Goal: Information Seeking & Learning: Find specific page/section

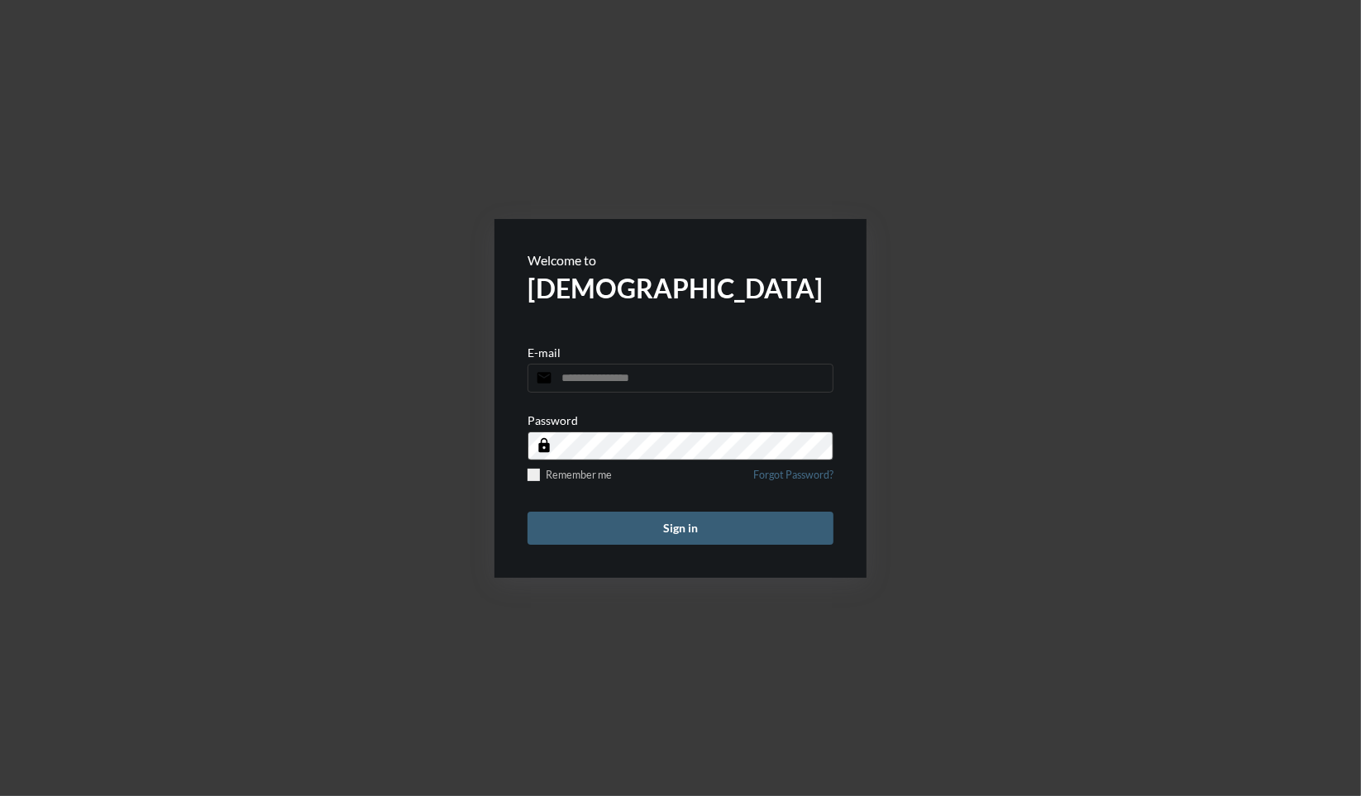
click at [629, 383] on input "email" at bounding box center [680, 378] width 306 height 29
type input "**********"
click at [527, 512] on button "Sign in" at bounding box center [680, 528] width 306 height 33
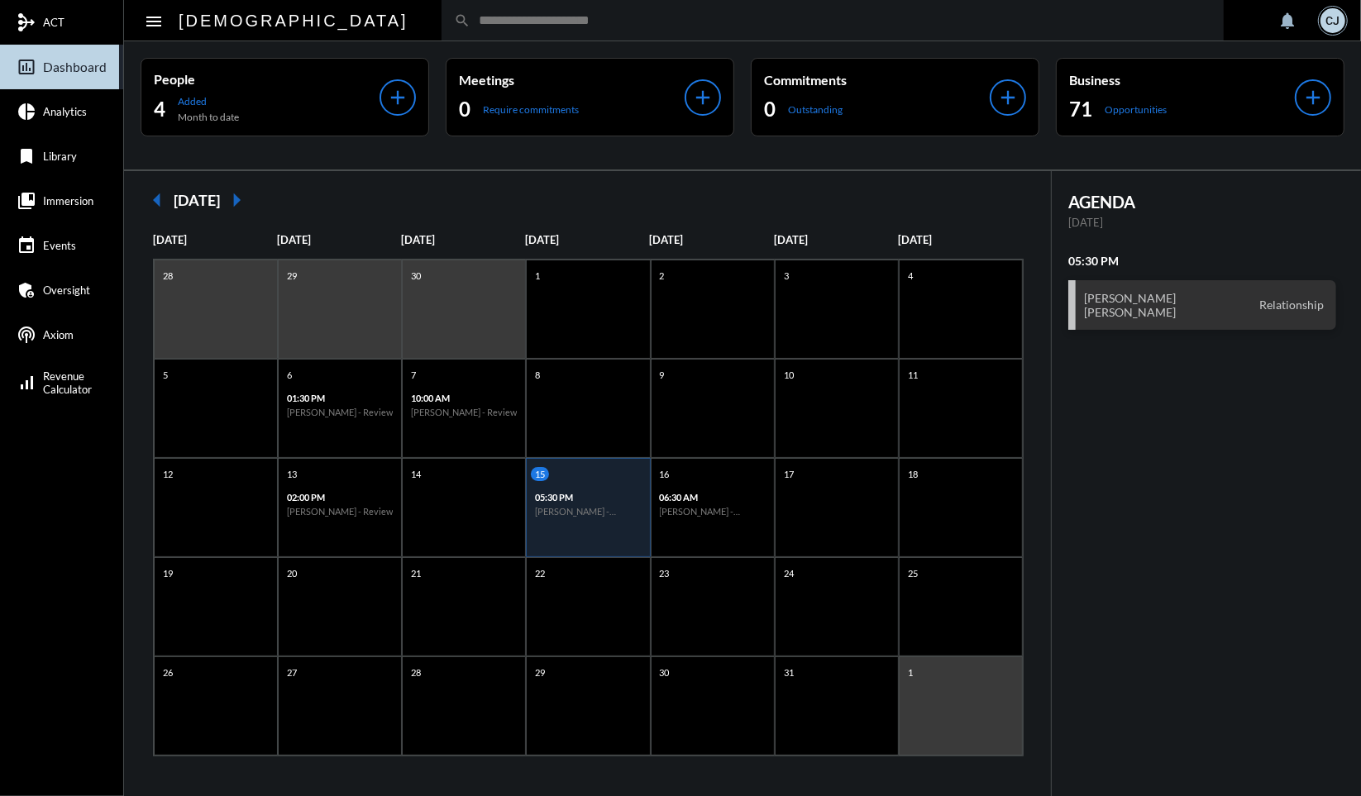
click at [714, 13] on input "text" at bounding box center [840, 20] width 741 height 14
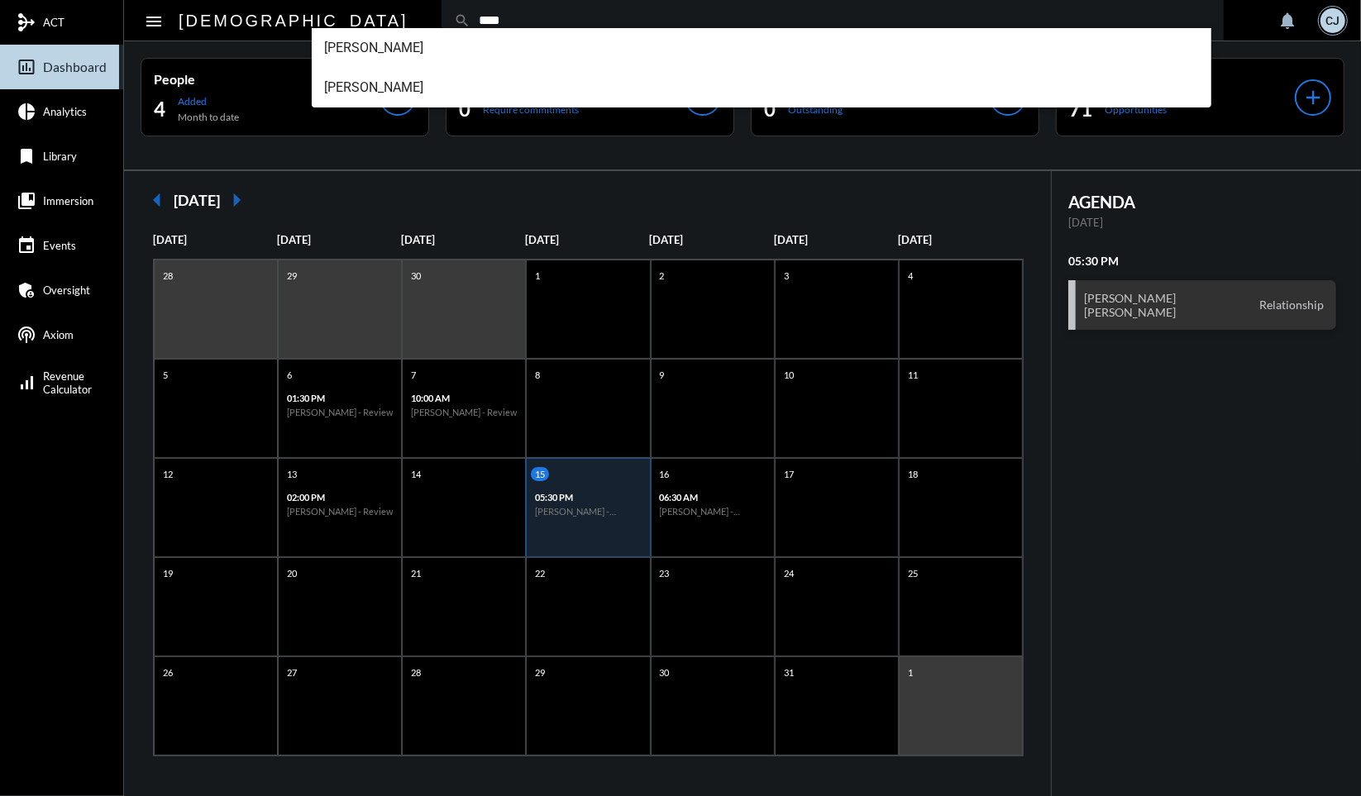
type input "***"
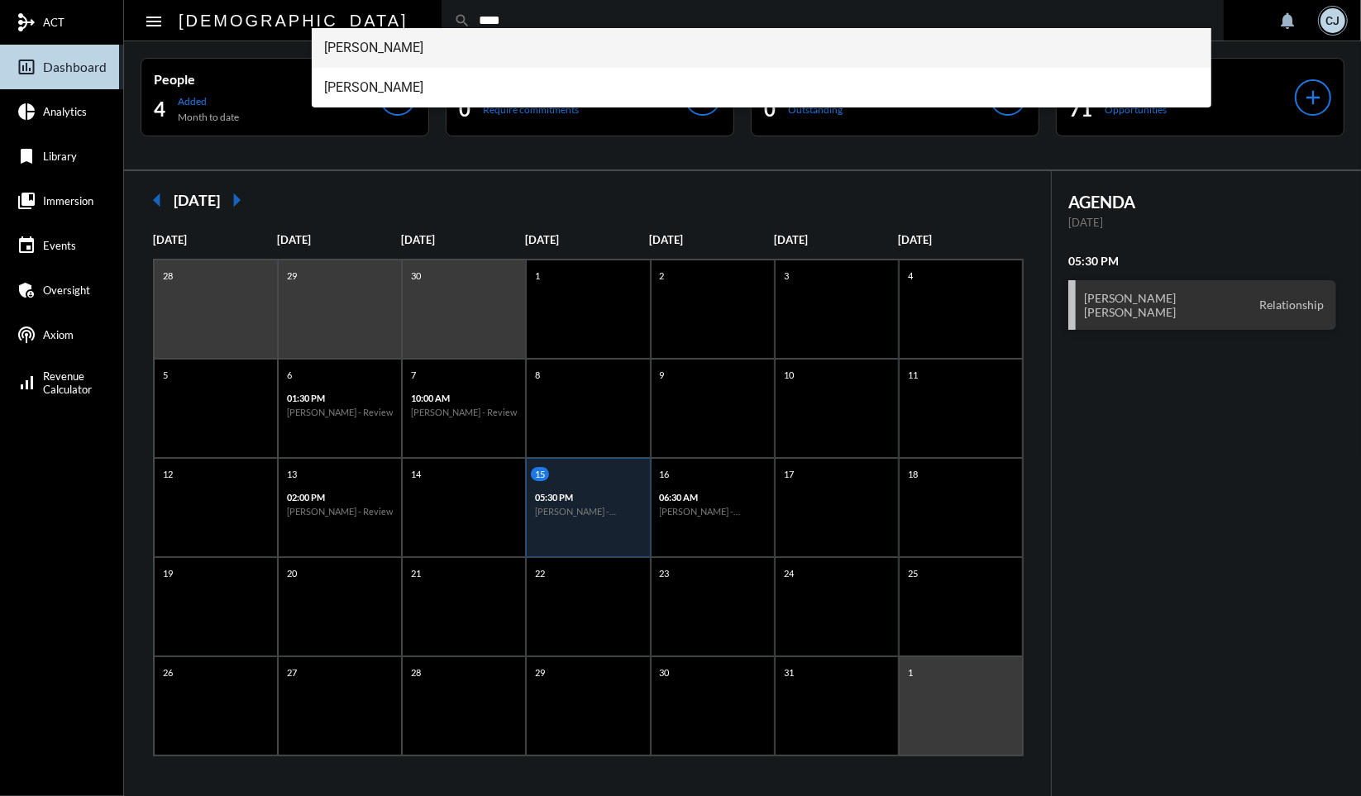
click at [394, 42] on span "[PERSON_NAME]" at bounding box center [762, 48] width 874 height 40
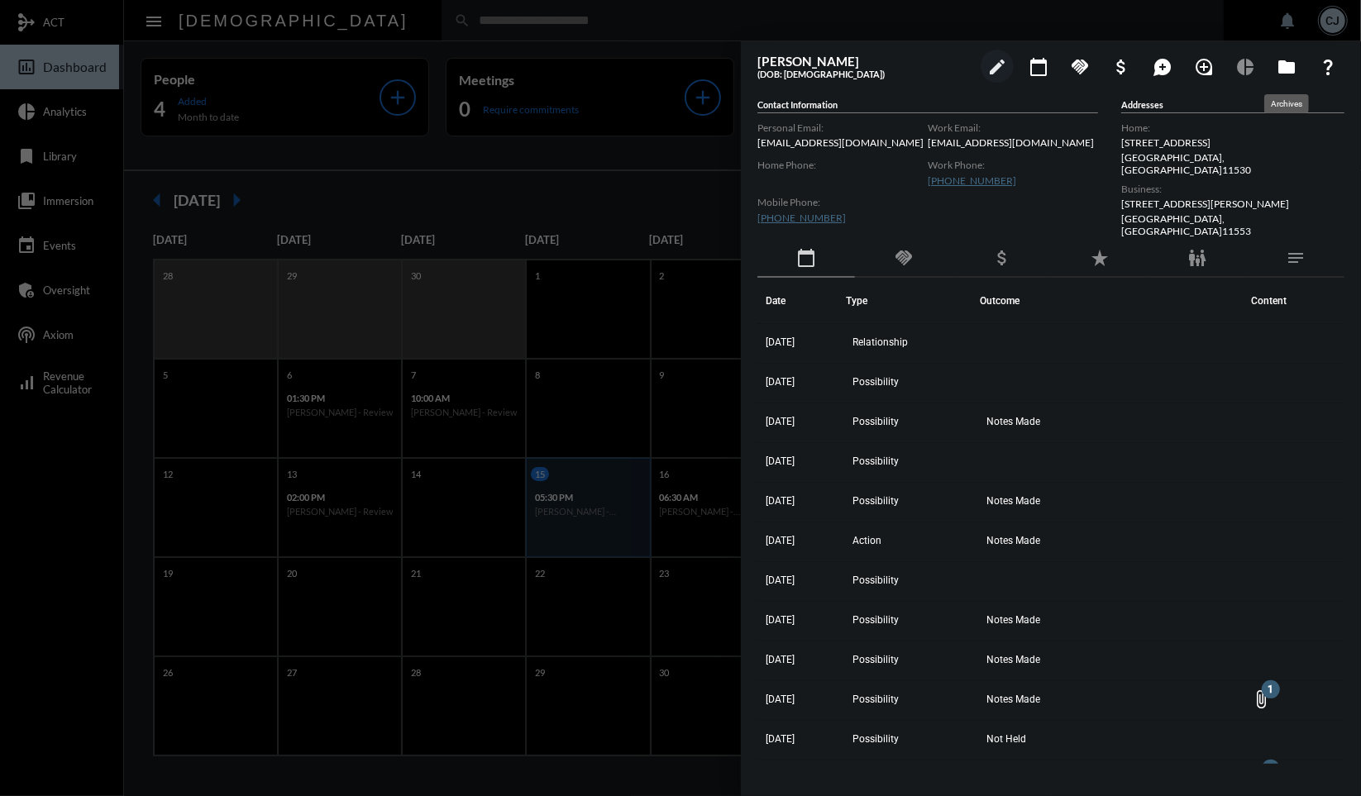
click at [1282, 64] on mat-icon "folder" at bounding box center [1287, 67] width 20 height 20
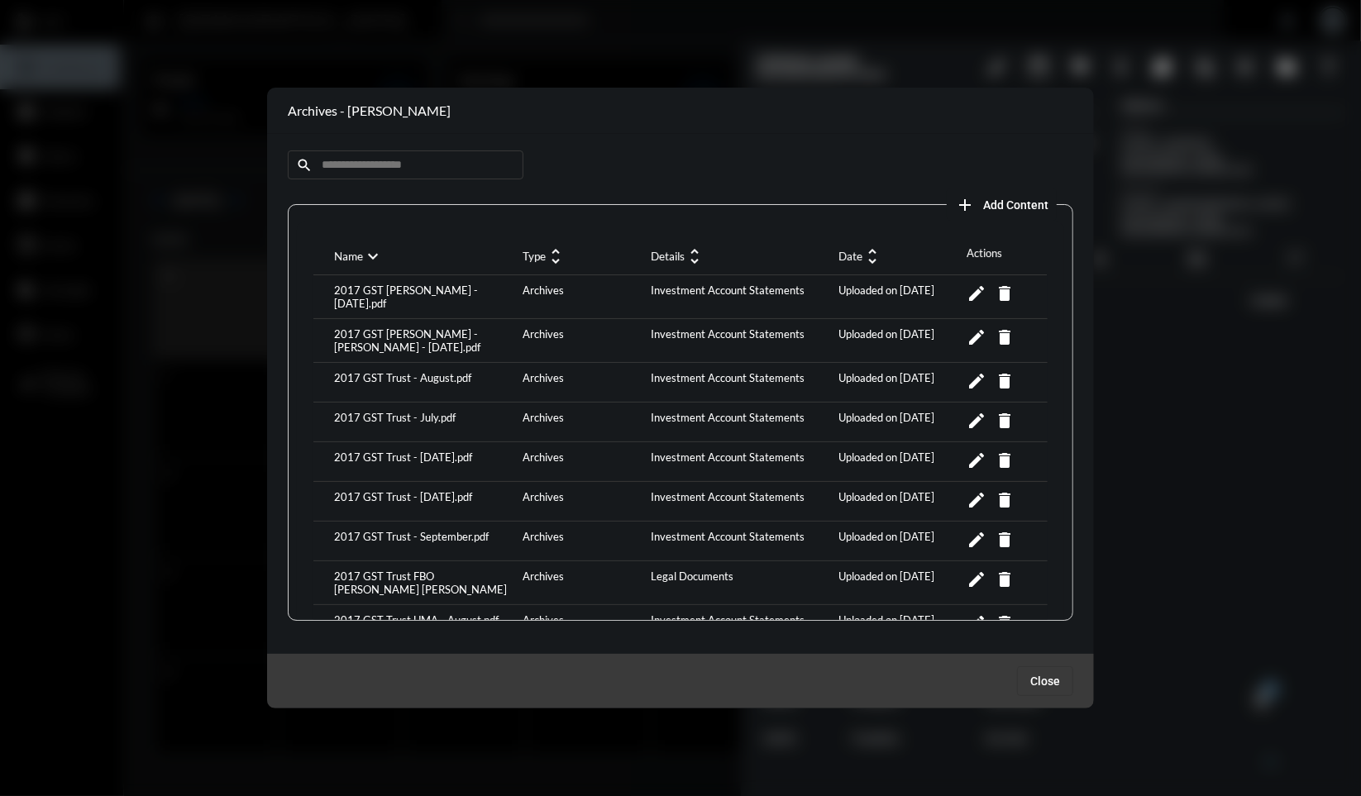
click at [866, 259] on mat-icon "unfold_more" at bounding box center [872, 256] width 20 height 20
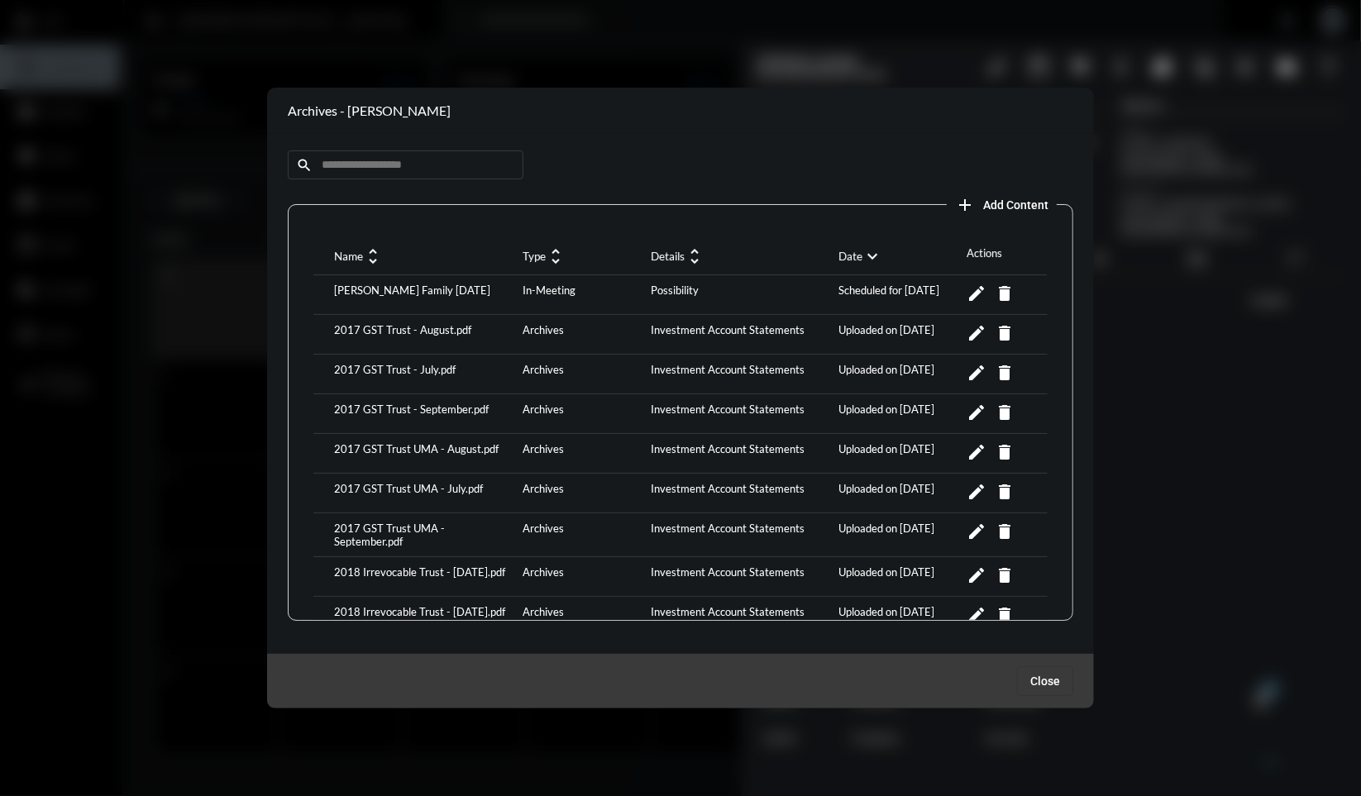
click at [467, 408] on div "2017 GST Trust - September.pdf" at bounding box center [424, 414] width 189 height 22
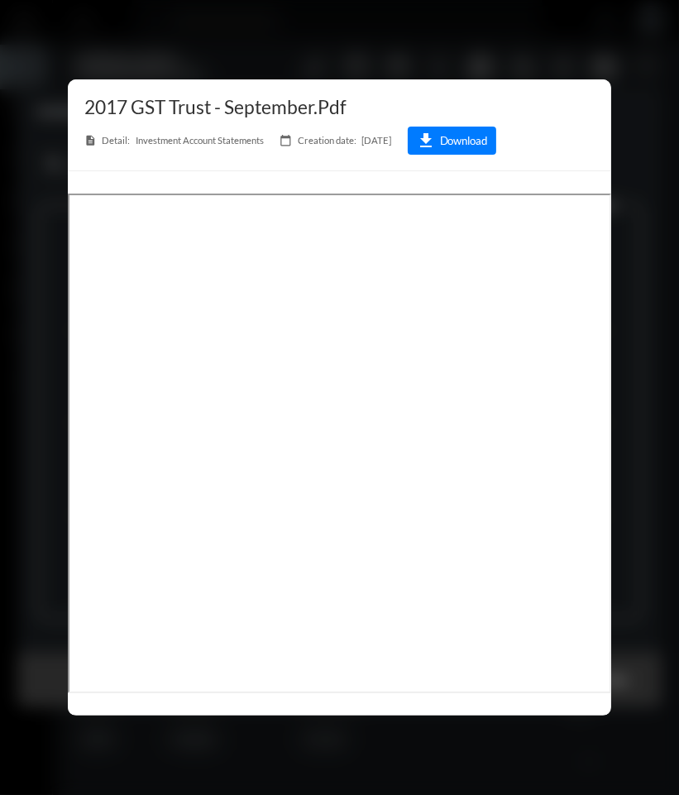
click at [552, 42] on div at bounding box center [339, 397] width 679 height 795
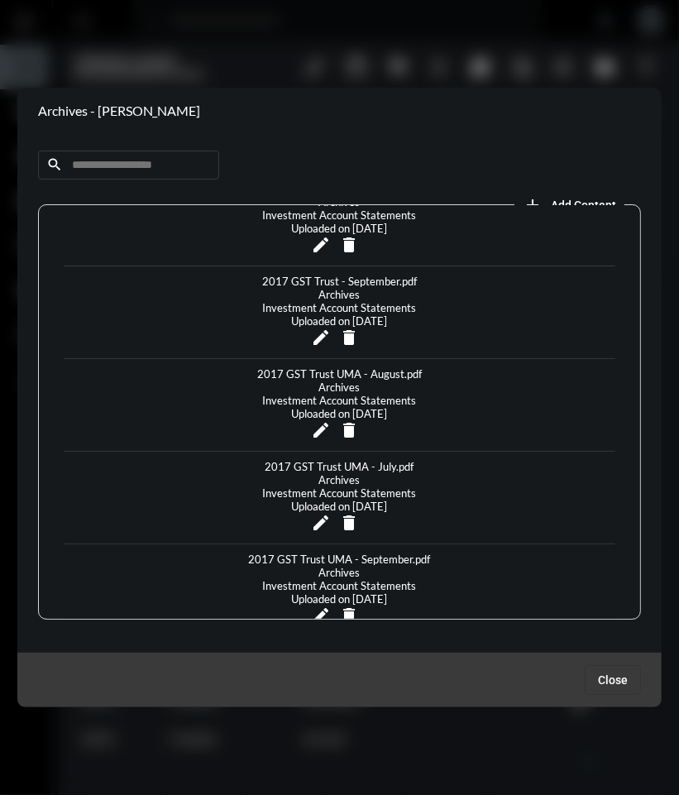
scroll to position [296, 0]
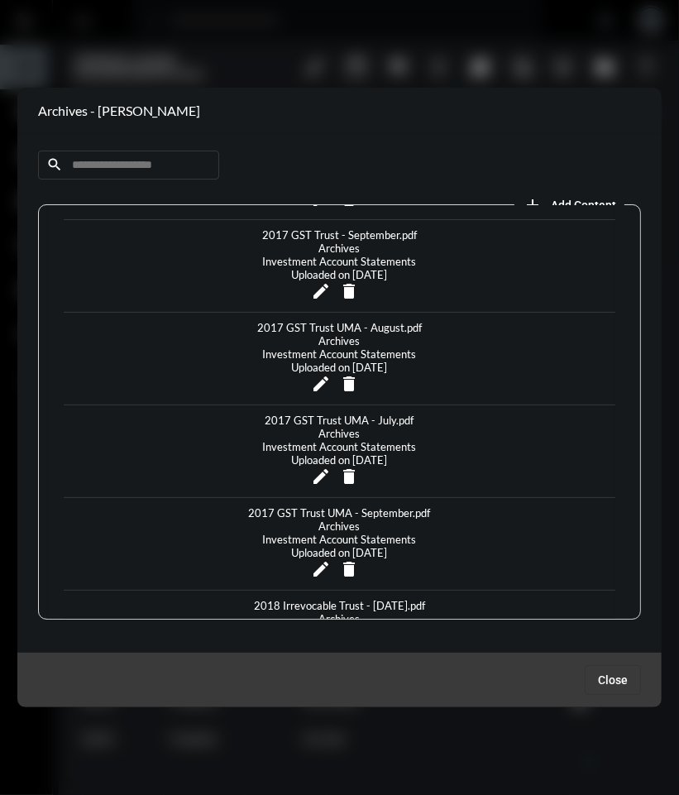
click at [387, 506] on div "2017 GST Trust UMA - September.pdf" at bounding box center [340, 512] width 190 height 13
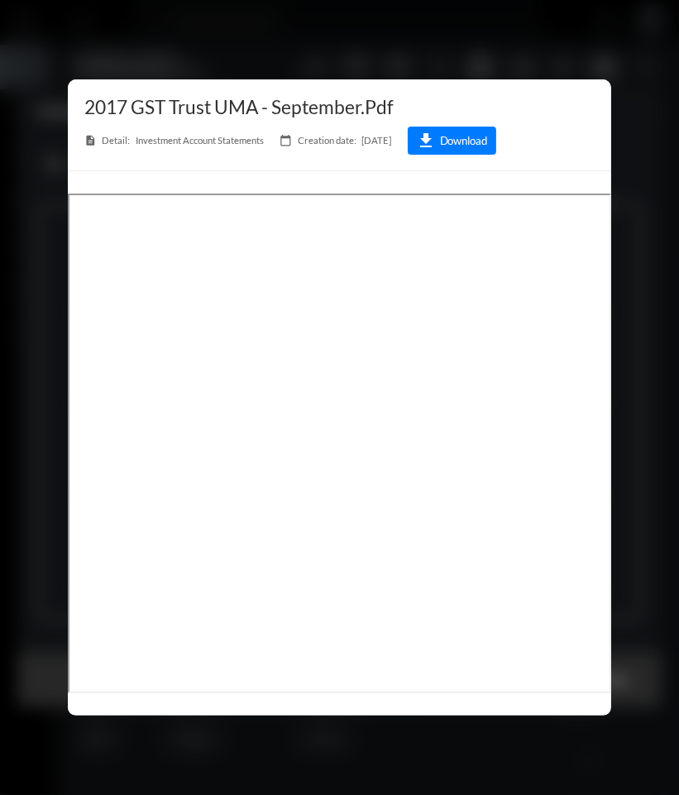
click at [265, 45] on div at bounding box center [339, 397] width 679 height 795
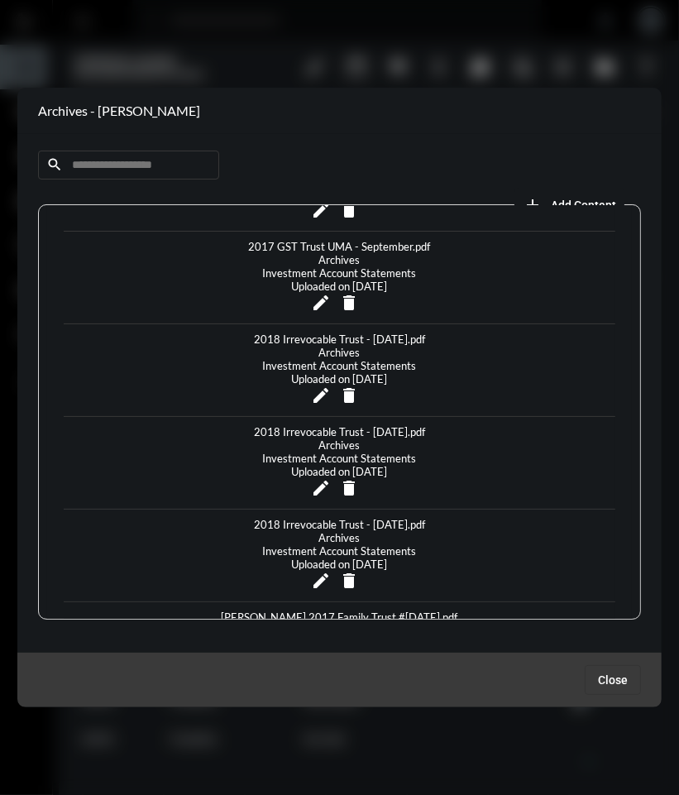
scroll to position [563, 0]
click at [296, 517] on div "2018 Irrevocable Trust - [DATE].pdf" at bounding box center [339, 523] width 179 height 13
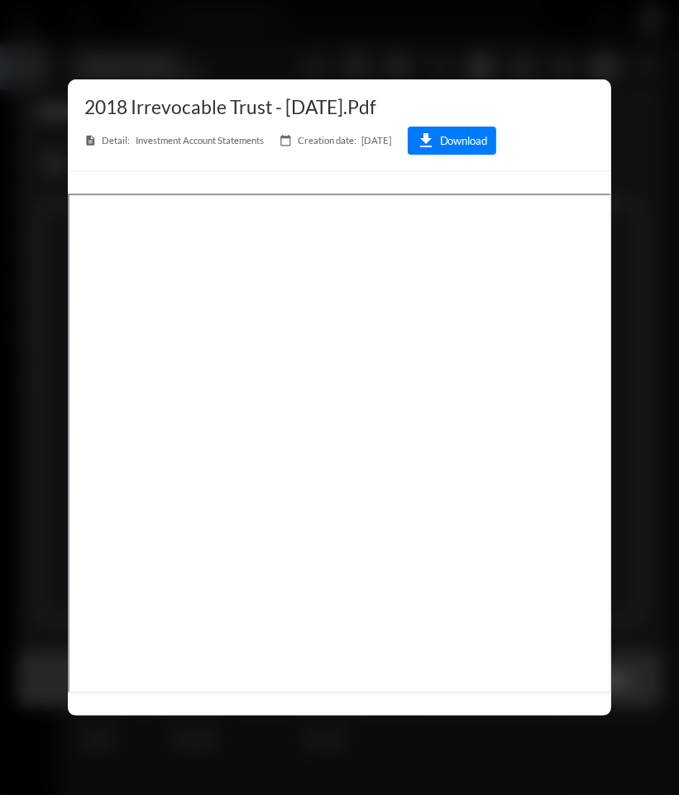
click at [272, 35] on div at bounding box center [339, 397] width 679 height 795
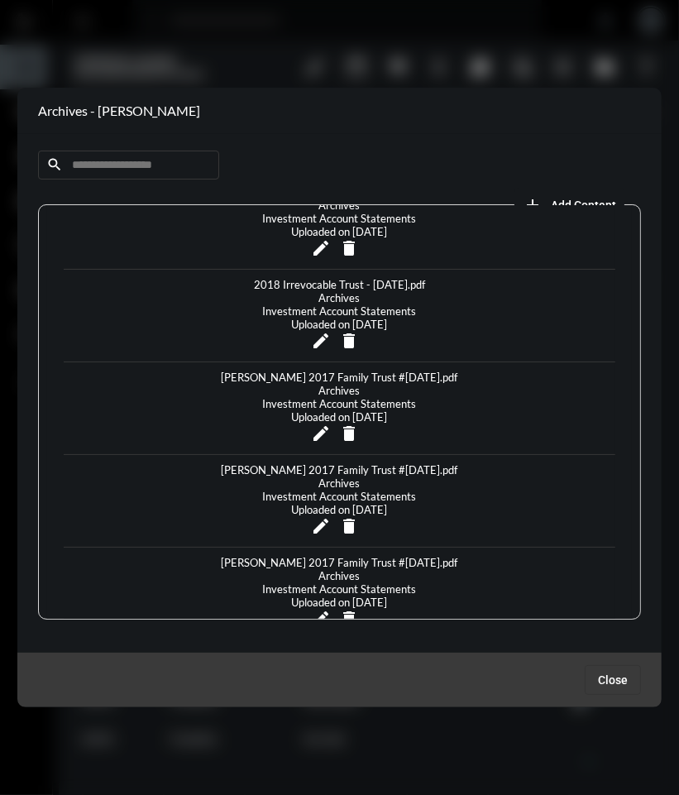
scroll to position [804, 0]
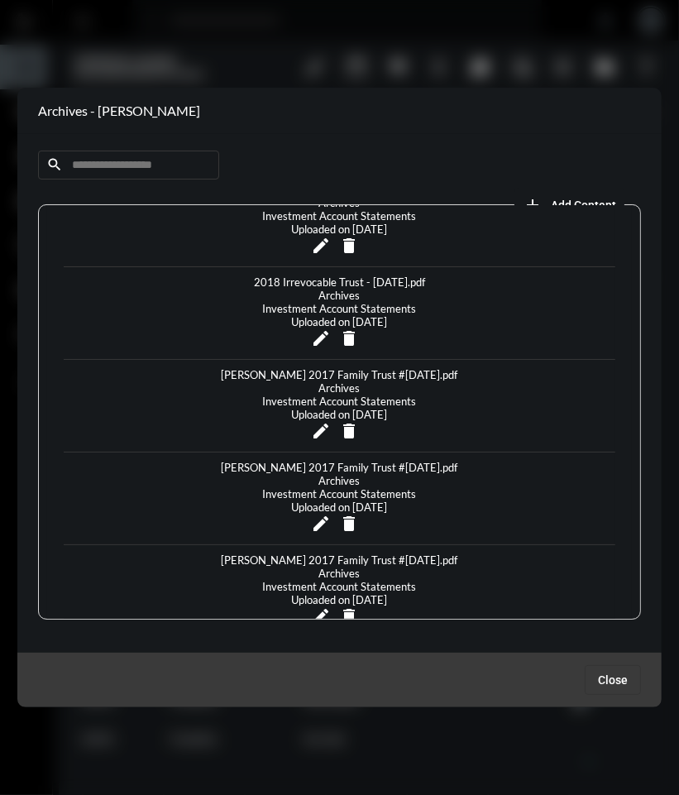
click at [268, 553] on div "[PERSON_NAME] 2017 Family Trust #[DATE].pdf" at bounding box center [339, 559] width 245 height 13
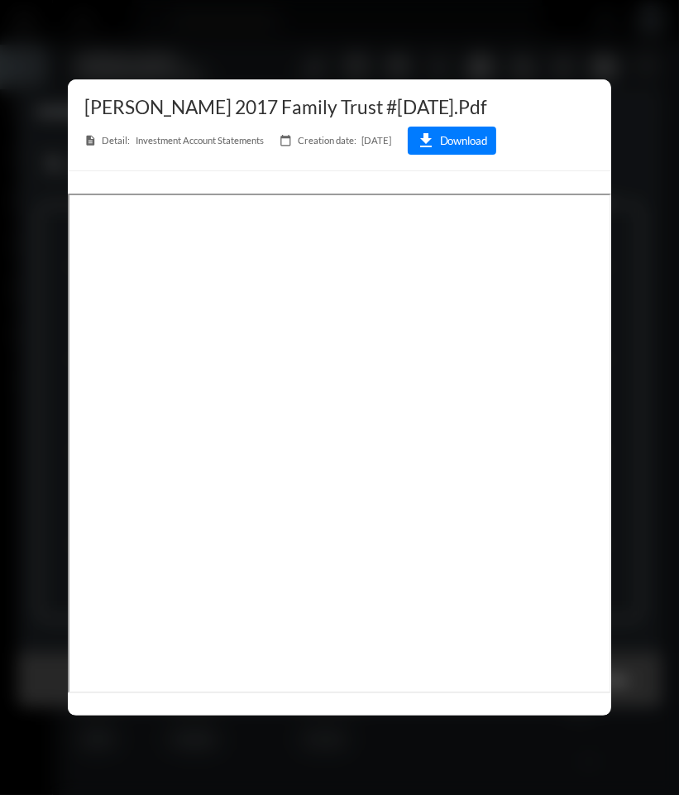
click at [534, 36] on div at bounding box center [339, 397] width 679 height 795
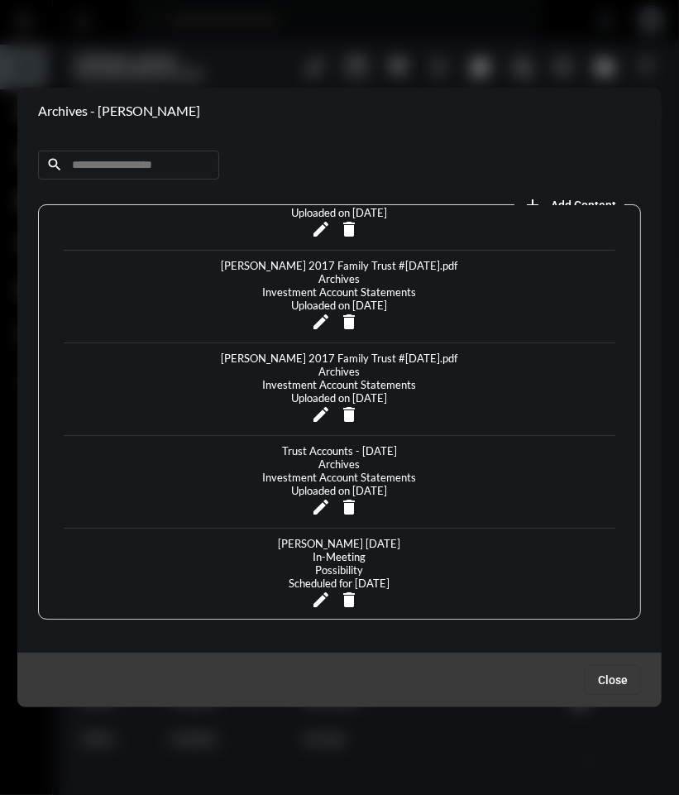
scroll to position [1007, 0]
click at [341, 443] on div "Trust Accounts - [DATE]" at bounding box center [339, 449] width 123 height 13
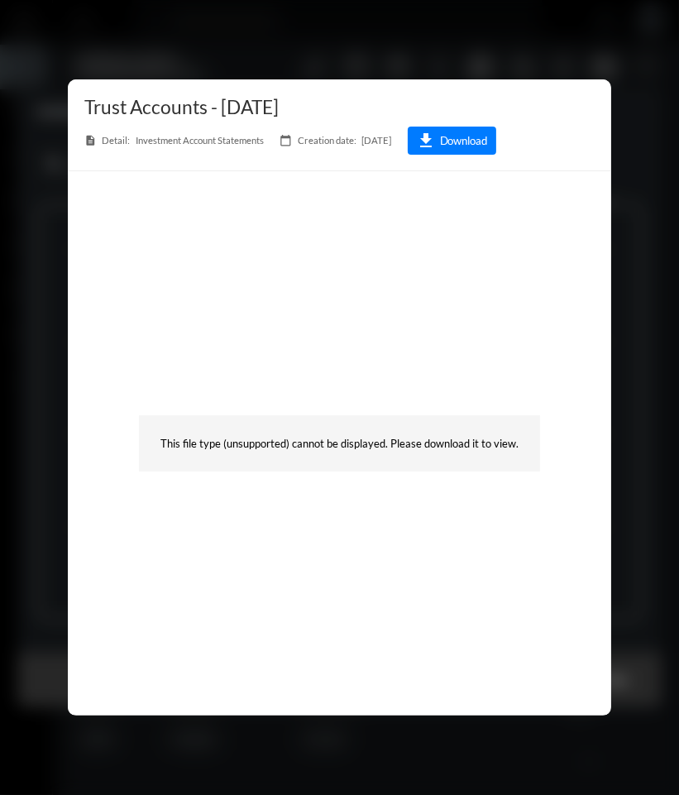
click at [436, 148] on icon "download" at bounding box center [426, 141] width 20 height 20
click at [485, 35] on div at bounding box center [339, 397] width 679 height 795
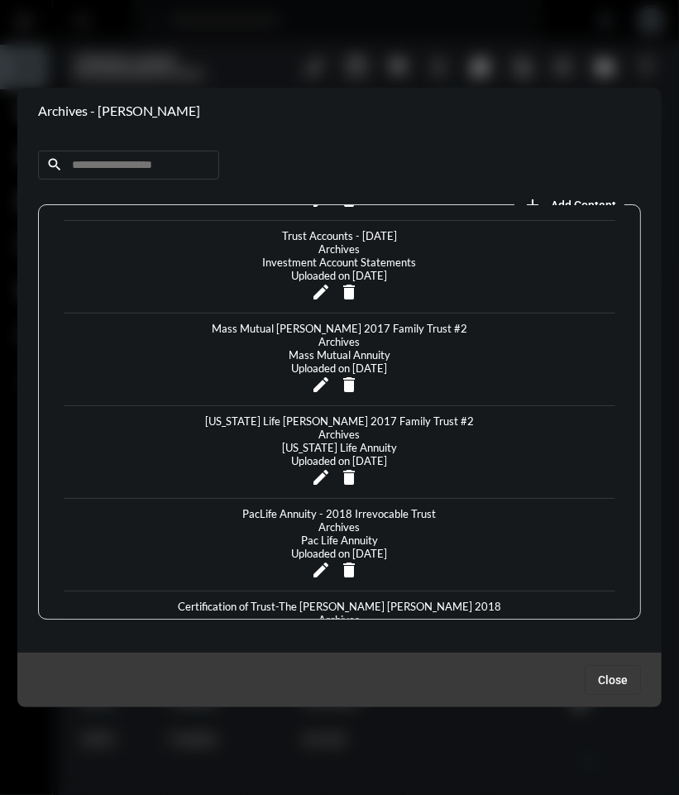
scroll to position [2801, 0]
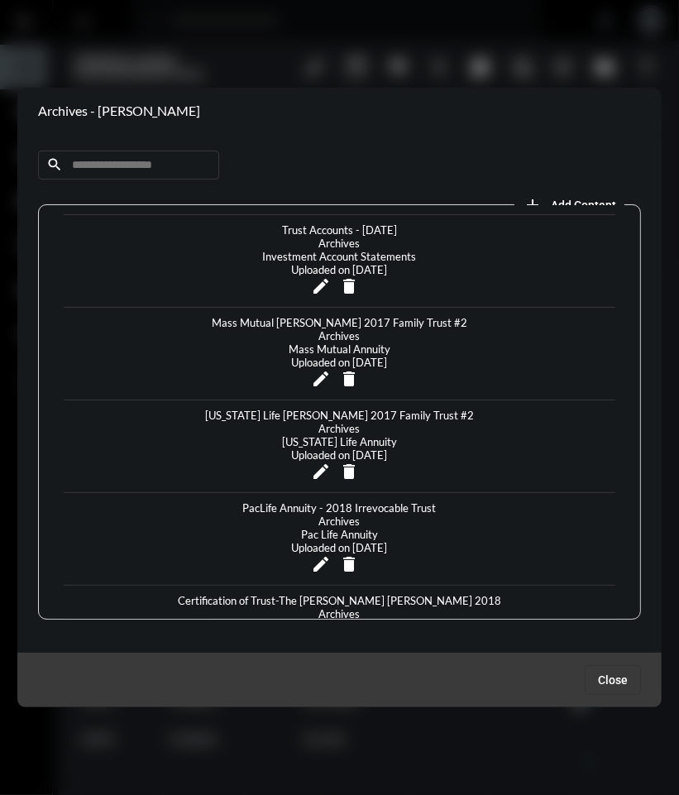
click at [449, 54] on div at bounding box center [339, 397] width 679 height 795
click at [625, 680] on span "Close" at bounding box center [613, 679] width 30 height 13
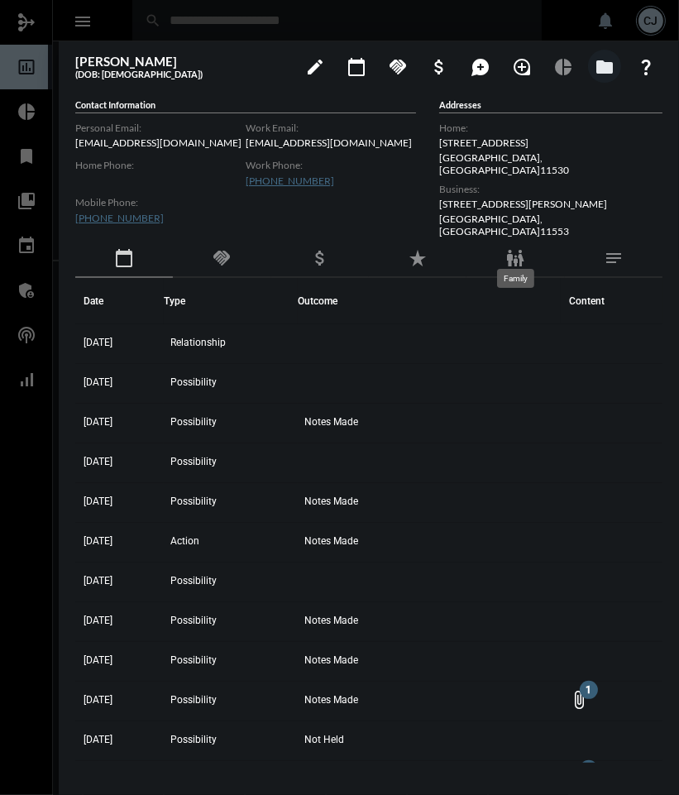
click at [507, 248] on mat-icon "family_restroom" at bounding box center [515, 258] width 20 height 20
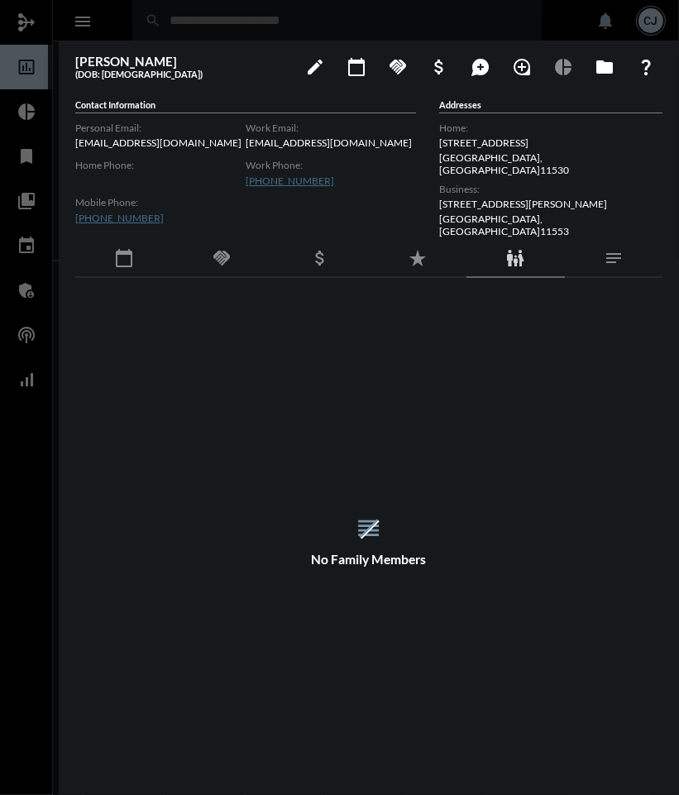
click at [361, 21] on div at bounding box center [339, 397] width 679 height 795
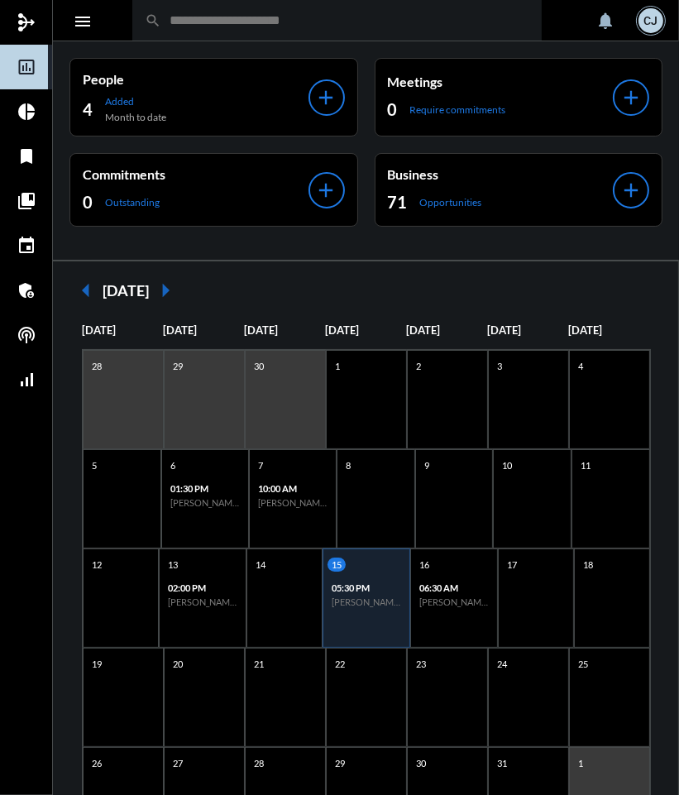
click at [341, 23] on input "text" at bounding box center [345, 20] width 368 height 14
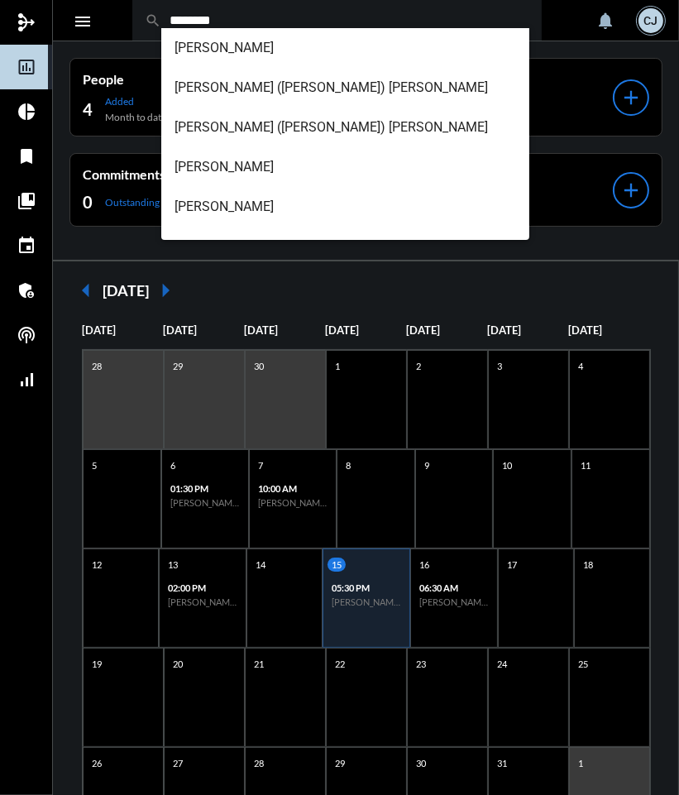
type input "********"
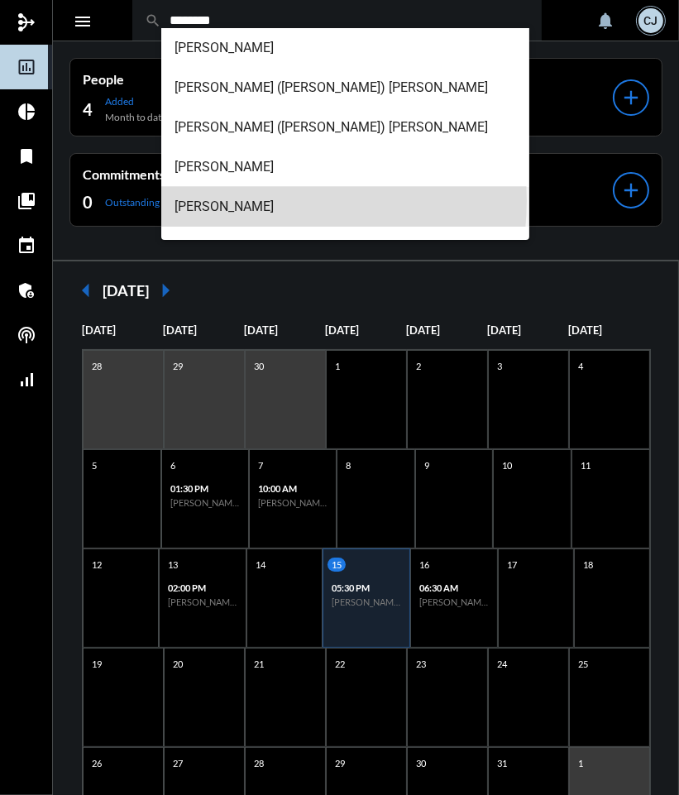
click at [233, 200] on span "[PERSON_NAME]" at bounding box center [344, 207] width 341 height 40
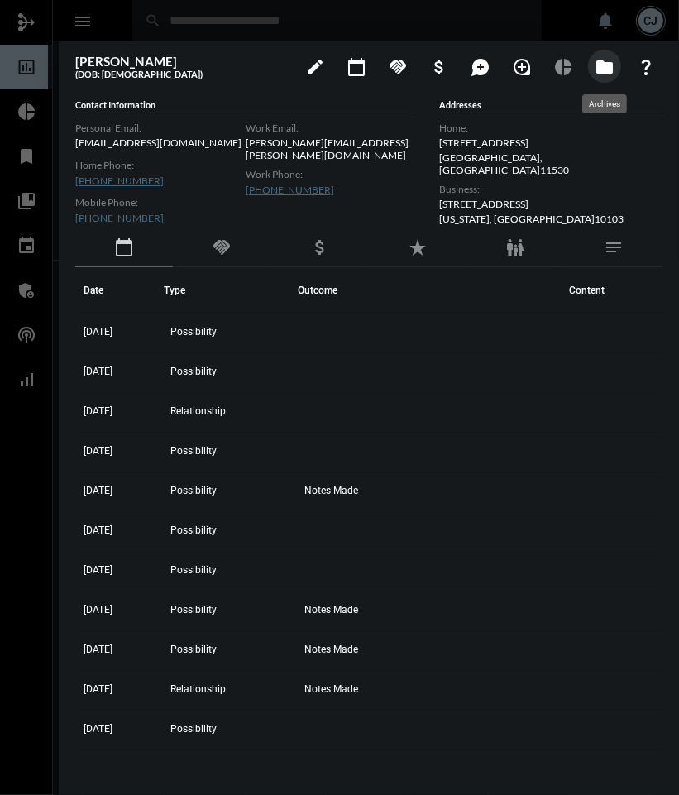
click at [609, 71] on mat-icon "folder" at bounding box center [604, 67] width 20 height 20
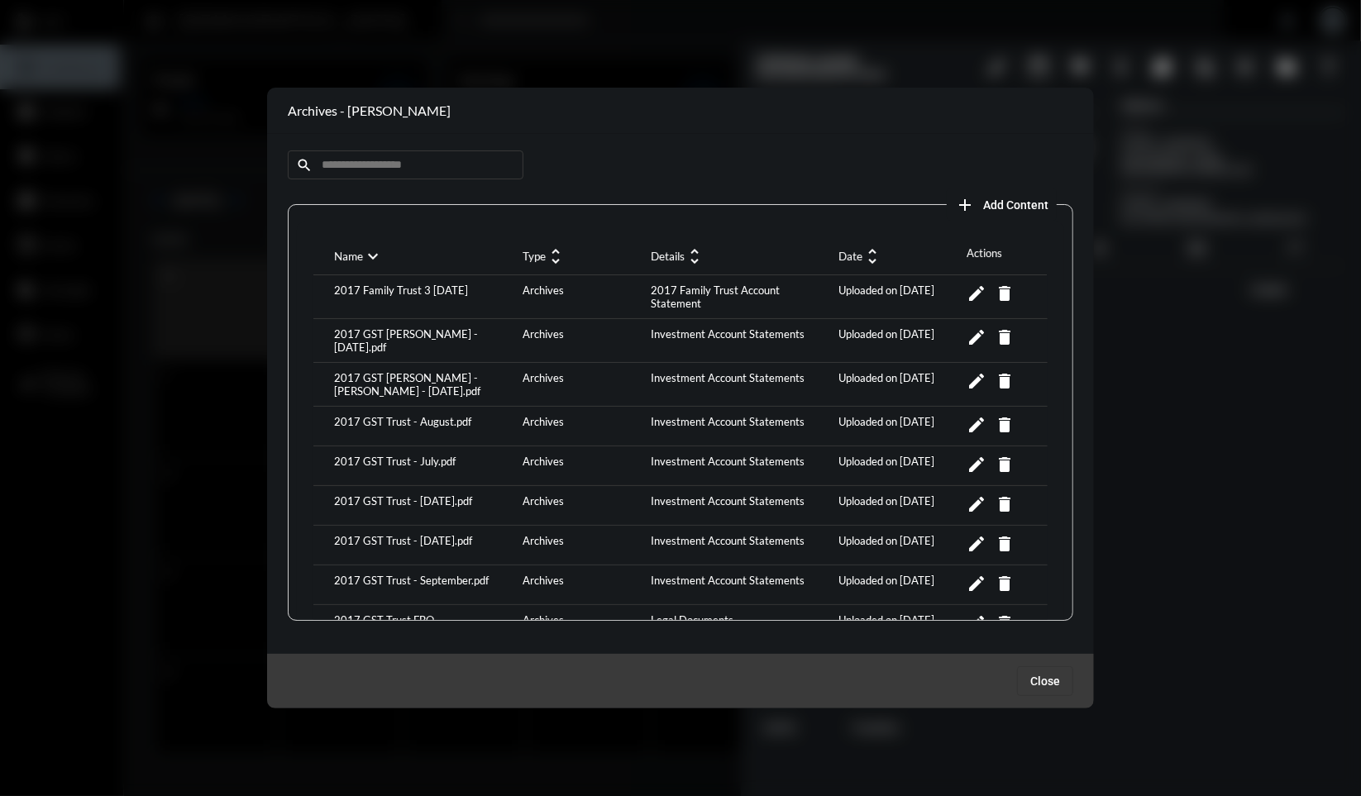
click at [871, 260] on mat-icon "unfold_more" at bounding box center [872, 256] width 20 height 20
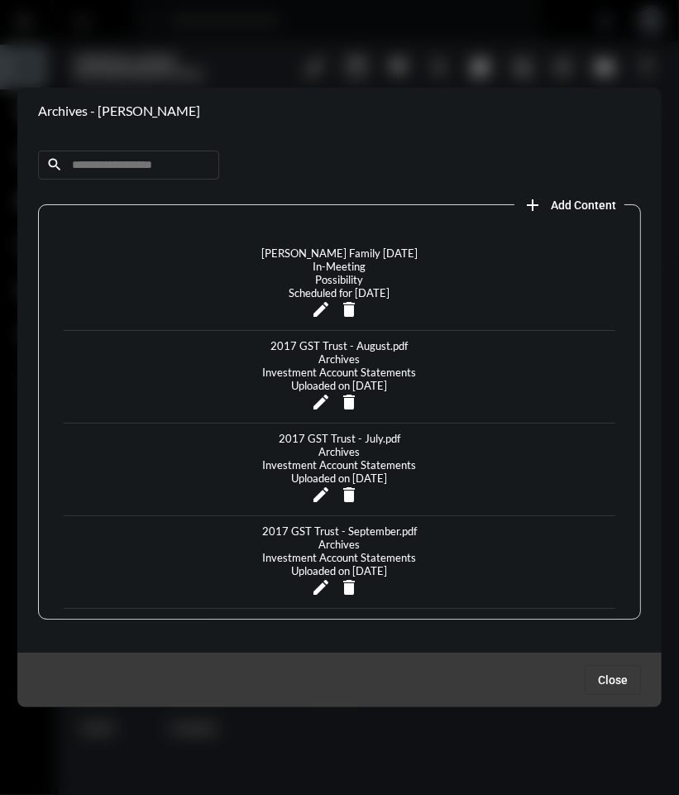
click at [385, 524] on div "2017 GST Trust - September.pdf" at bounding box center [339, 530] width 163 height 13
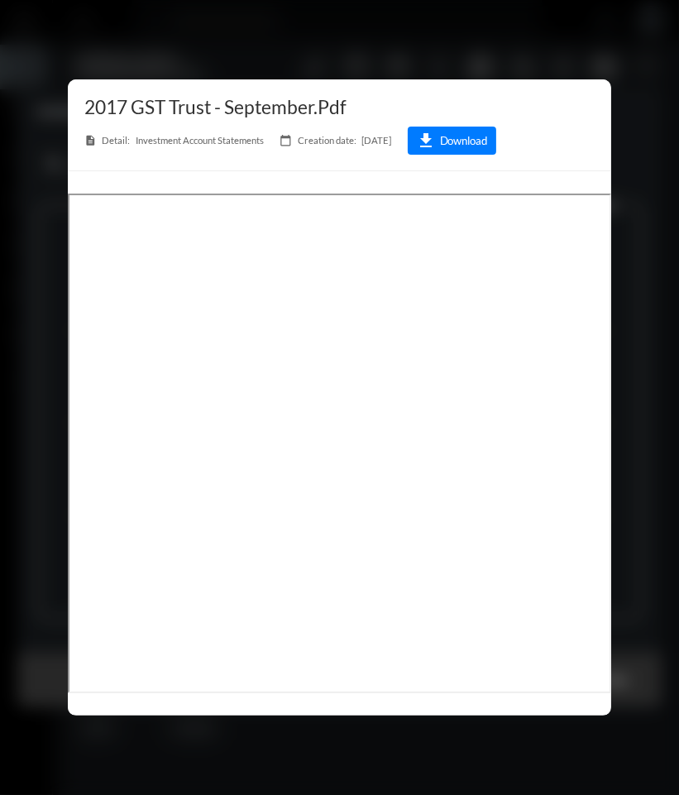
click at [406, 64] on div at bounding box center [339, 397] width 679 height 795
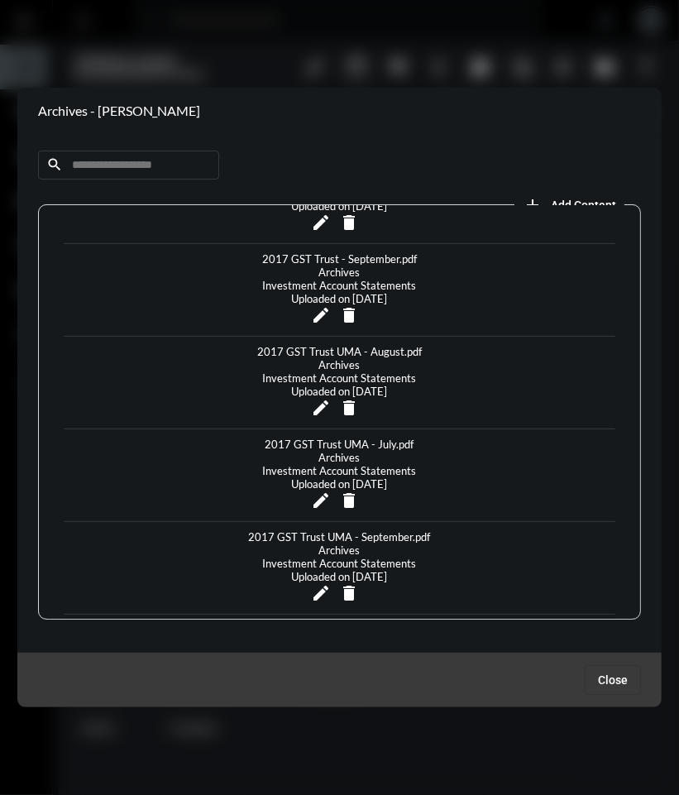
scroll to position [278, 0]
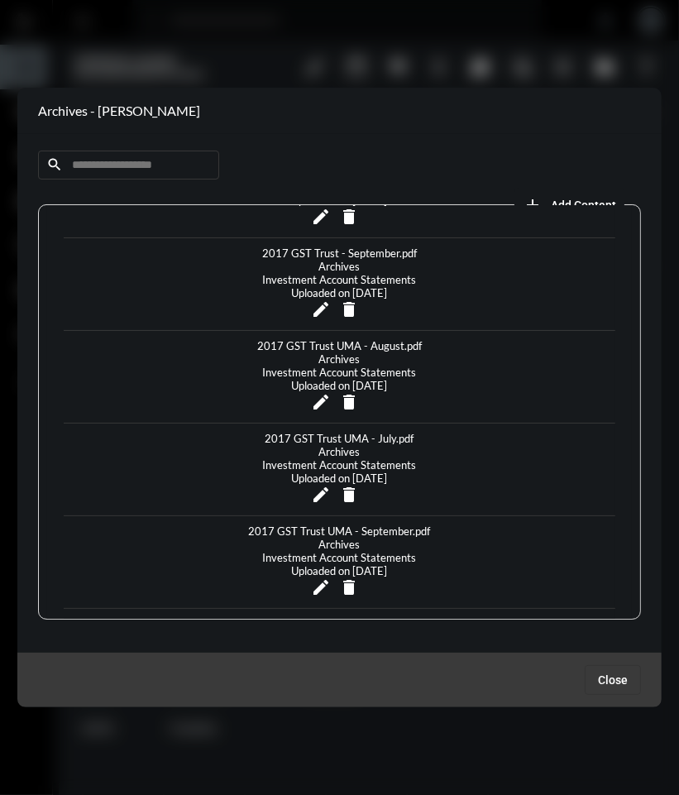
click at [357, 524] on div "2017 GST Trust UMA - September.pdf" at bounding box center [340, 530] width 190 height 13
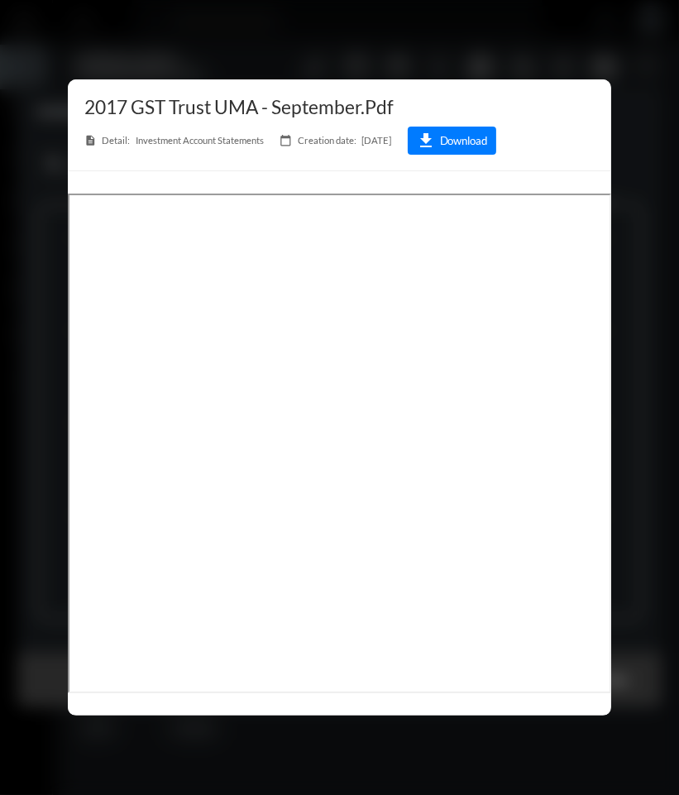
click at [458, 45] on div at bounding box center [339, 397] width 679 height 795
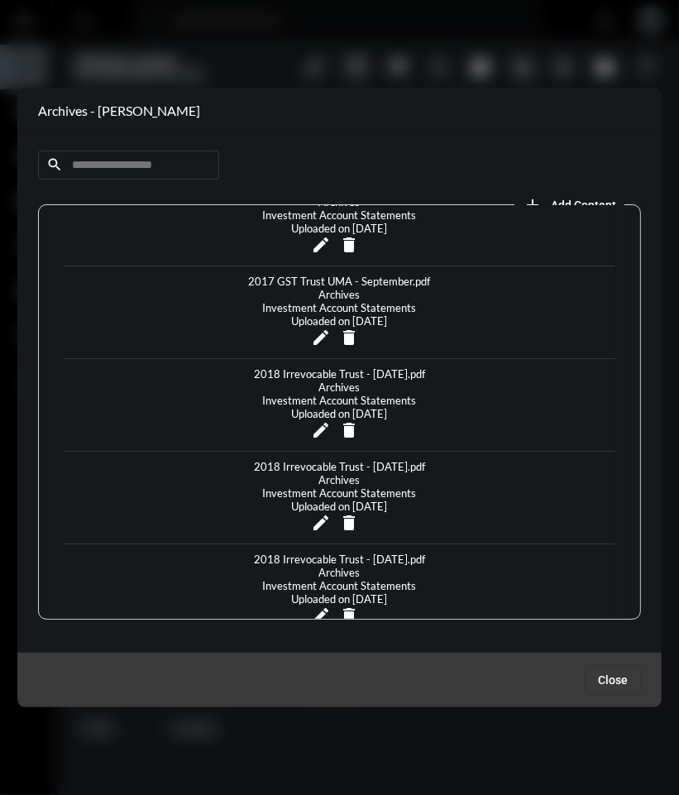
scroll to position [537, 0]
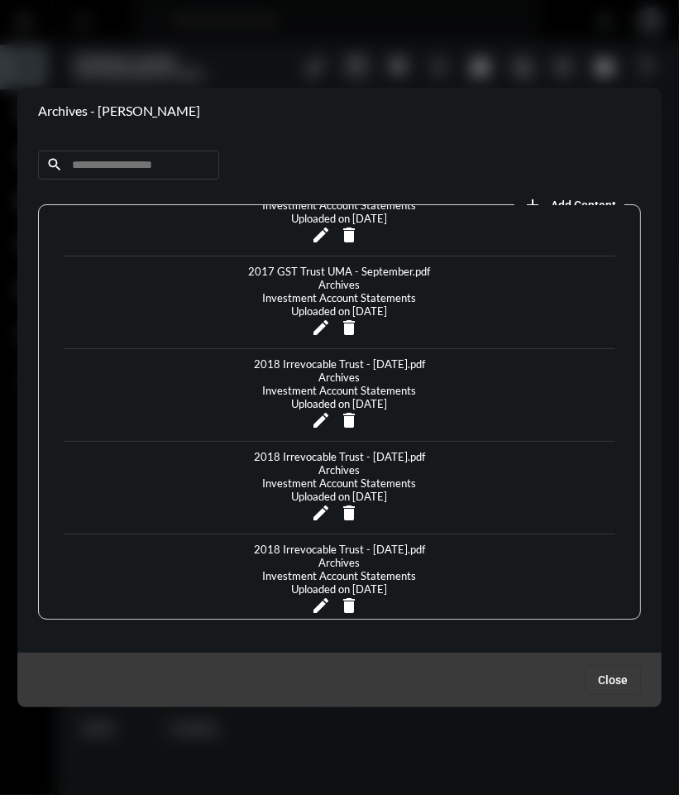
click at [369, 542] on div "2018 Irrevocable Trust - [DATE].pdf" at bounding box center [339, 548] width 179 height 13
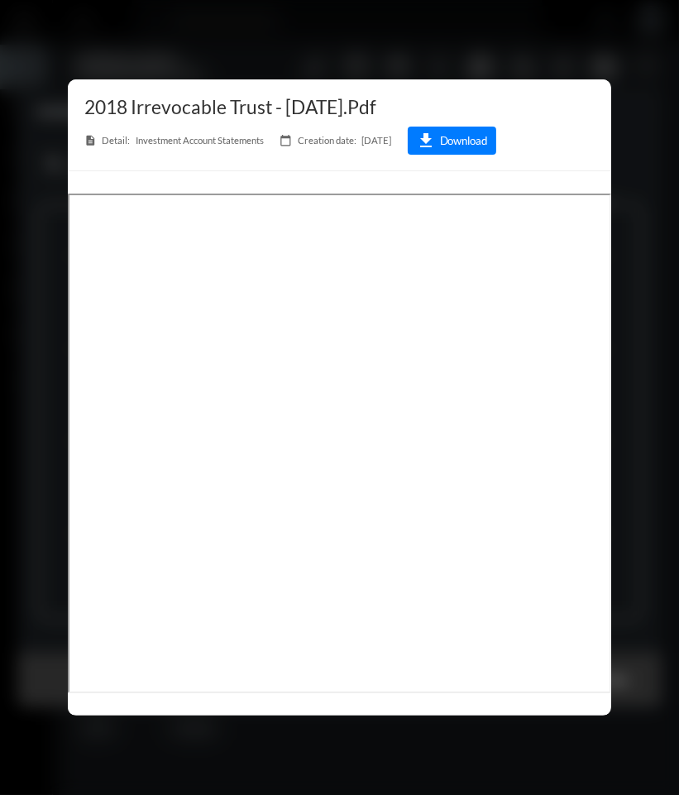
click at [305, 189] on div at bounding box center [339, 443] width 543 height 544
click at [361, 41] on div at bounding box center [339, 397] width 679 height 795
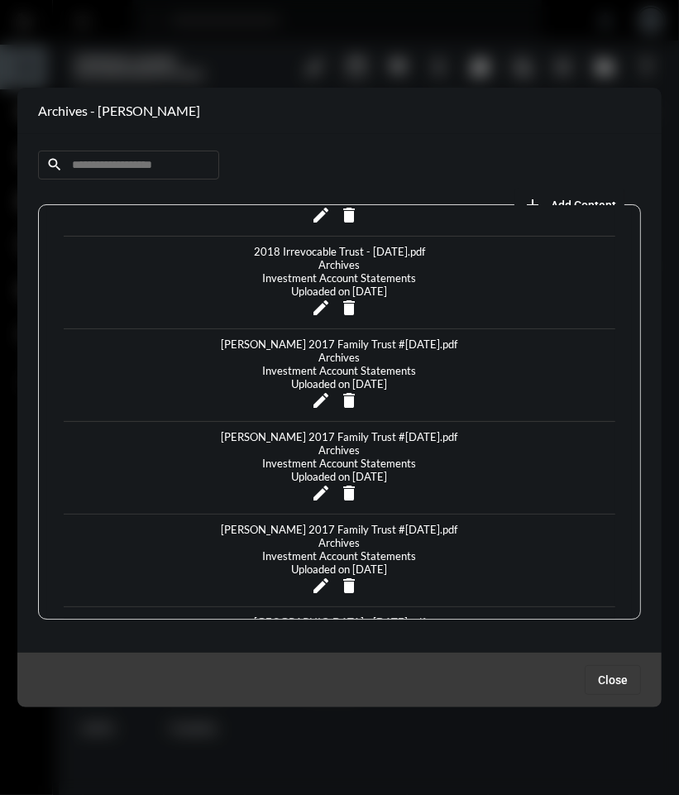
scroll to position [838, 0]
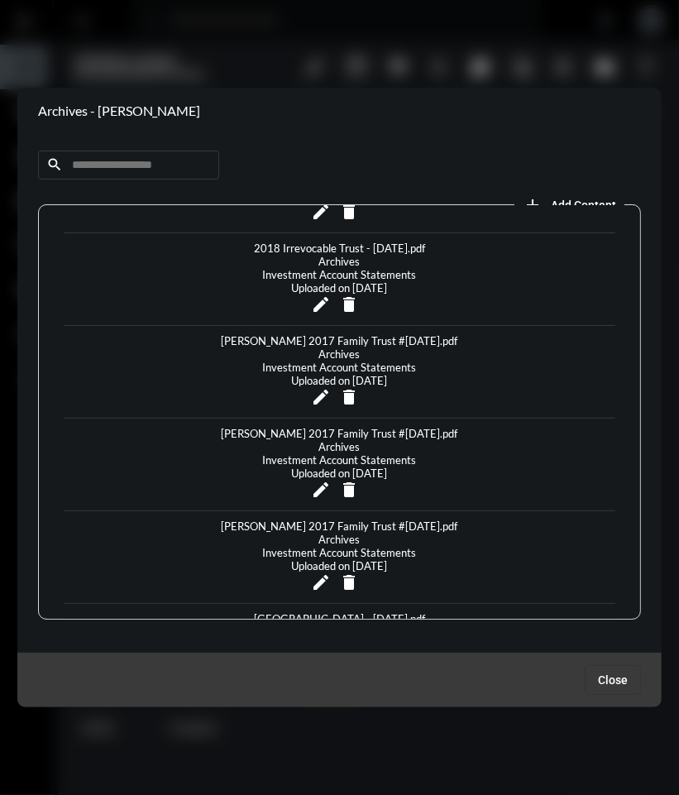
click at [390, 519] on div "[PERSON_NAME] 2017 Family Trust #[DATE].pdf" at bounding box center [339, 525] width 245 height 13
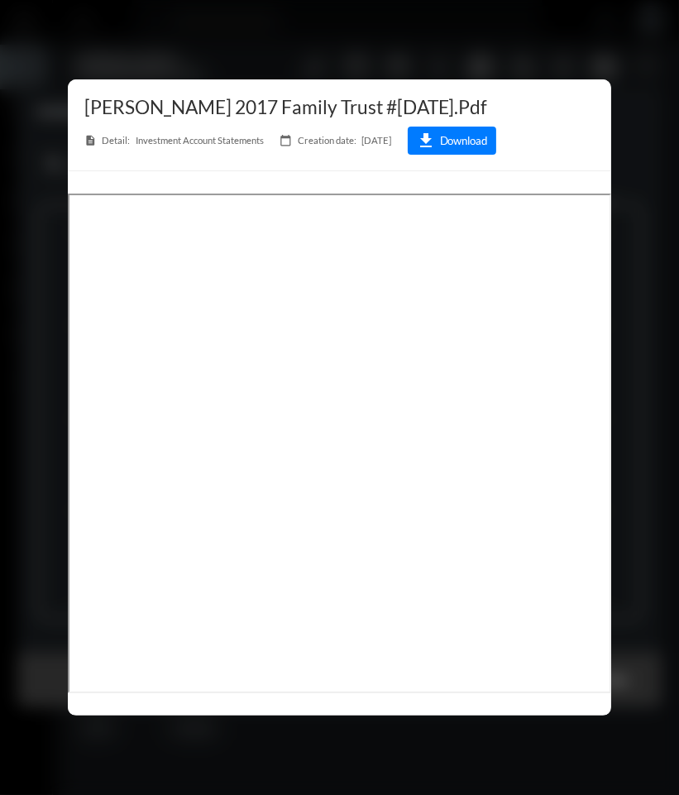
click at [303, 38] on div at bounding box center [339, 397] width 679 height 795
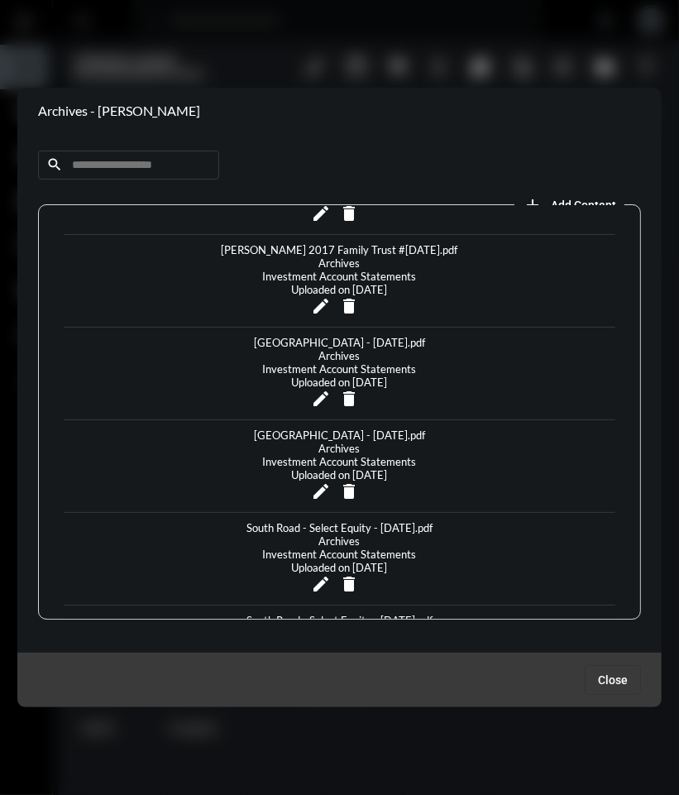
scroll to position [1129, 0]
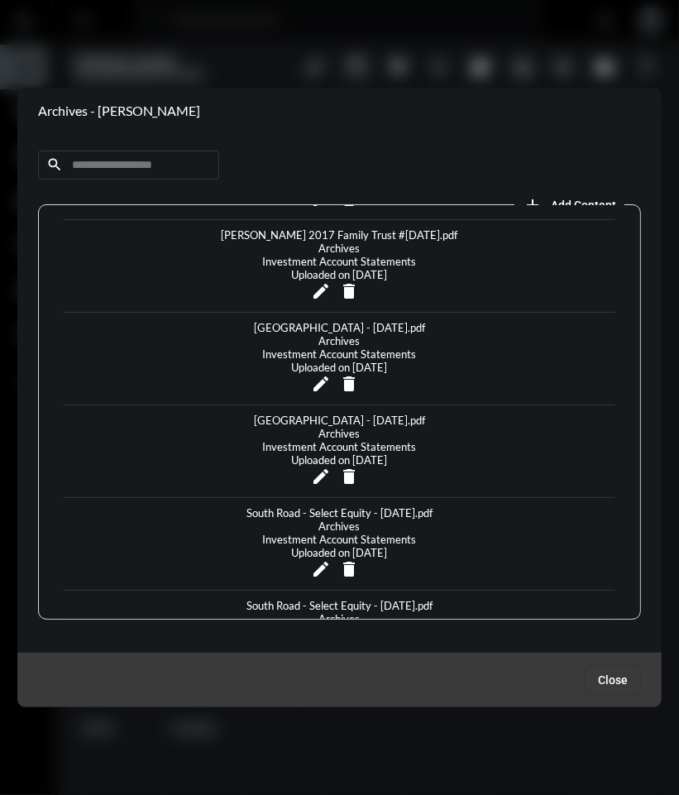
click at [385, 506] on div "South Road - Select Equity - [DATE].pdf" at bounding box center [339, 512] width 194 height 13
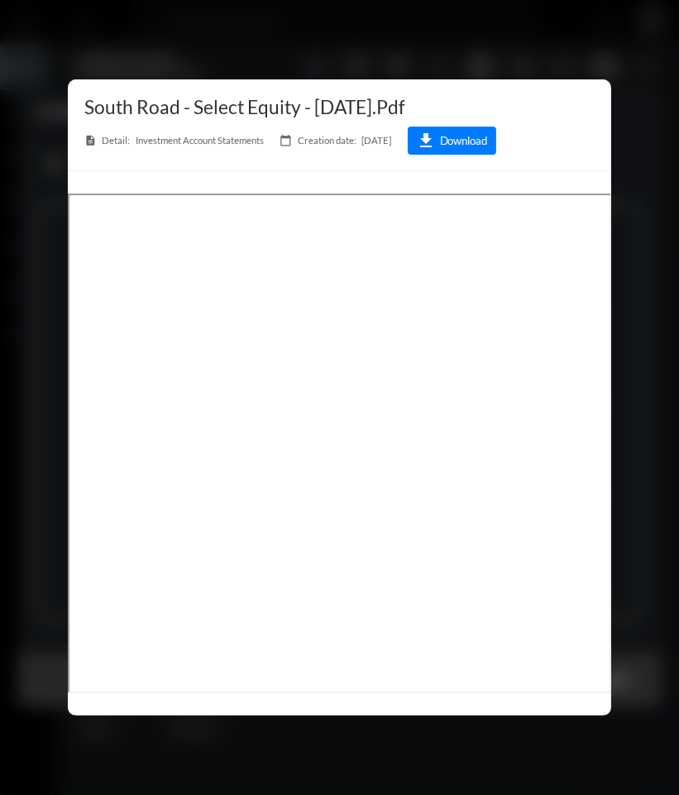
click at [399, 58] on div at bounding box center [339, 397] width 679 height 795
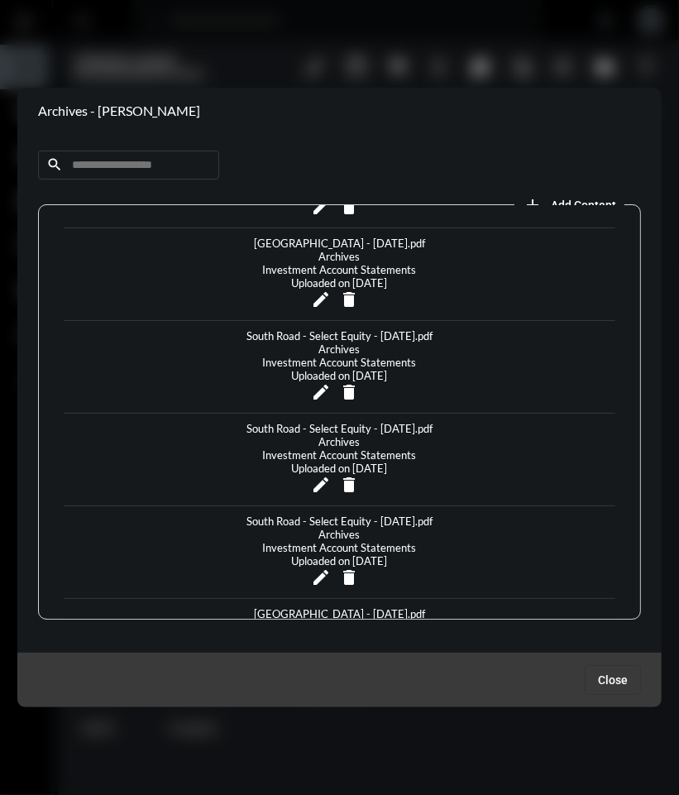
scroll to position [1307, 0]
click at [389, 513] on div "South Road - Select Equity - [DATE].pdf" at bounding box center [339, 519] width 194 height 13
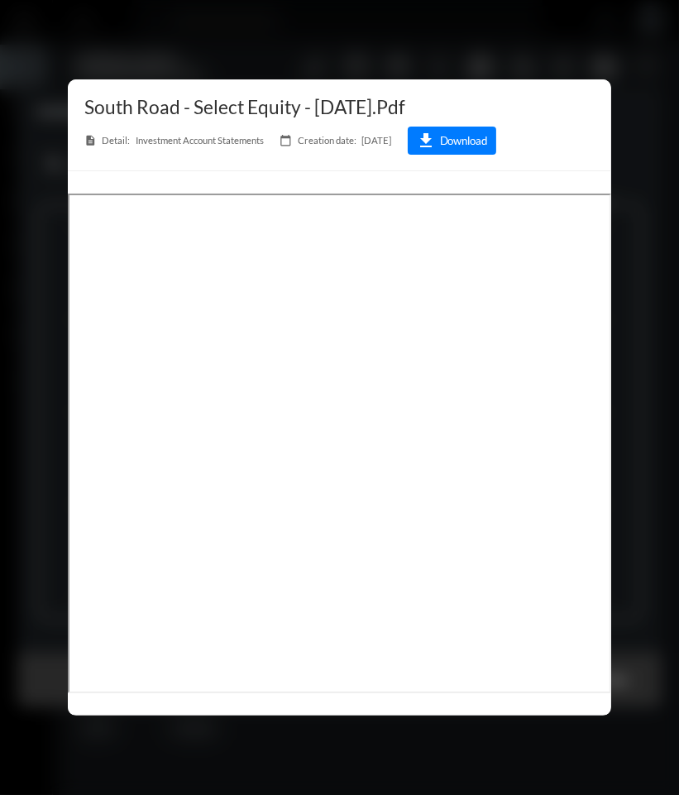
click at [501, 45] on div at bounding box center [339, 397] width 679 height 795
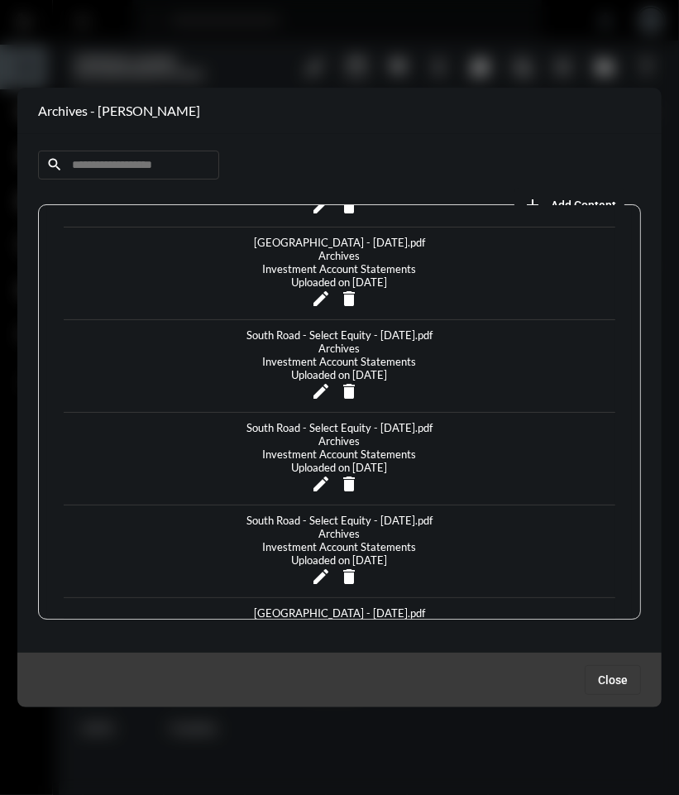
click at [367, 513] on div "South Road - Select Equity - [DATE].pdf" at bounding box center [339, 519] width 194 height 13
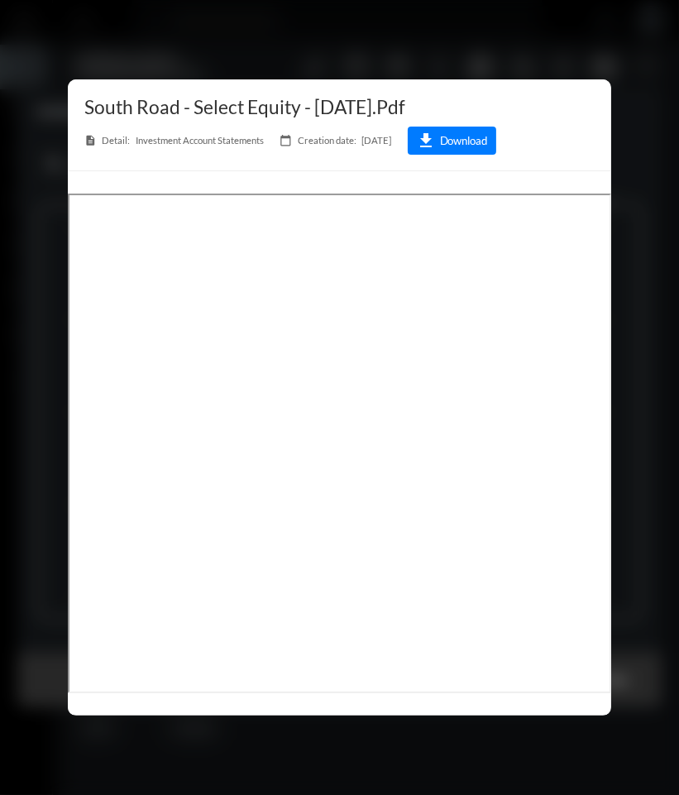
click at [365, 42] on div at bounding box center [339, 397] width 679 height 795
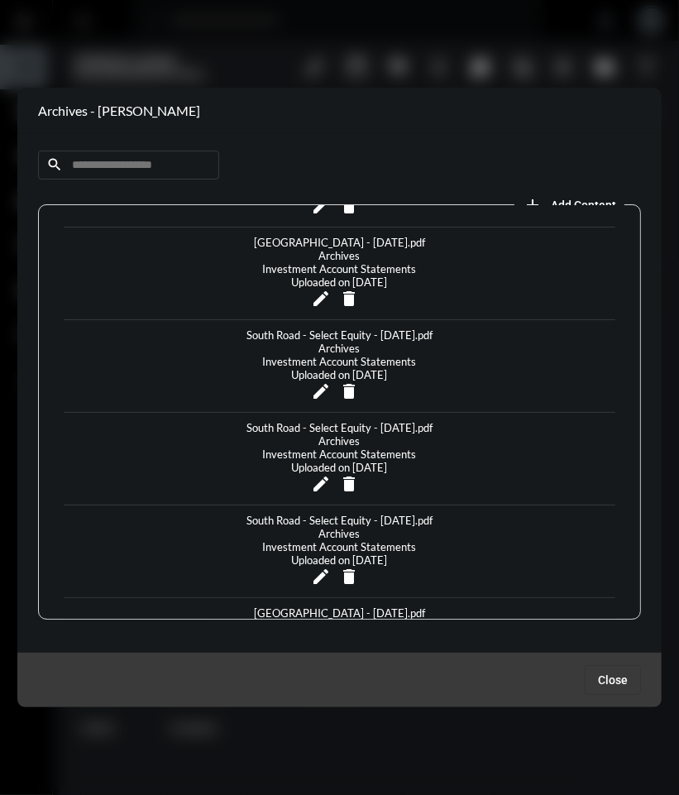
click at [348, 606] on div "[GEOGRAPHIC_DATA] - [DATE].pdf" at bounding box center [339, 612] width 179 height 13
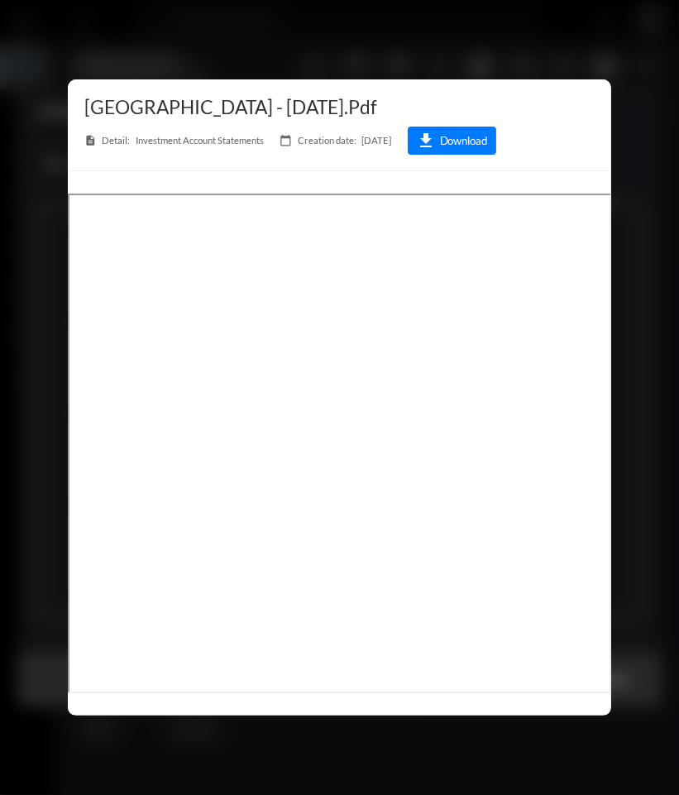
click at [384, 23] on div at bounding box center [339, 397] width 679 height 795
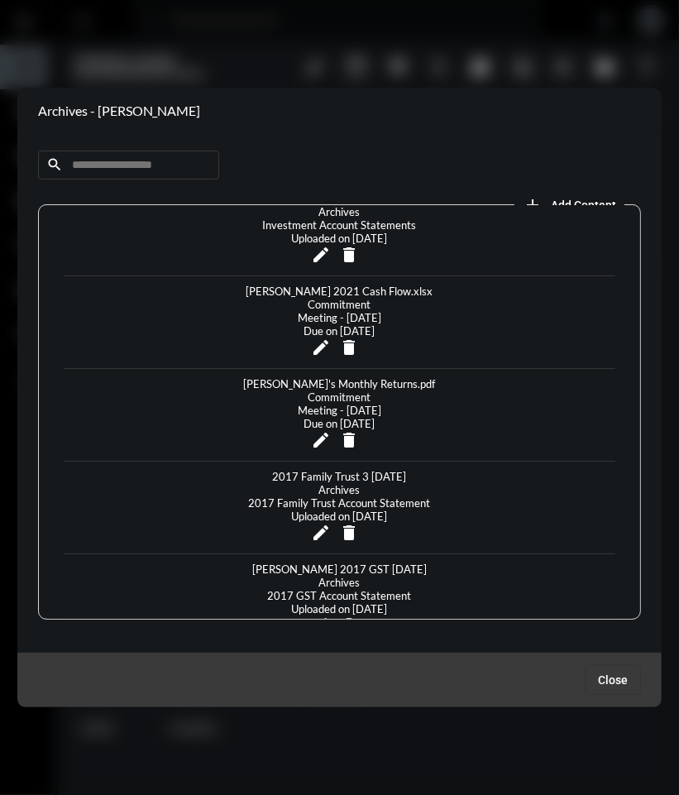
scroll to position [2003, 0]
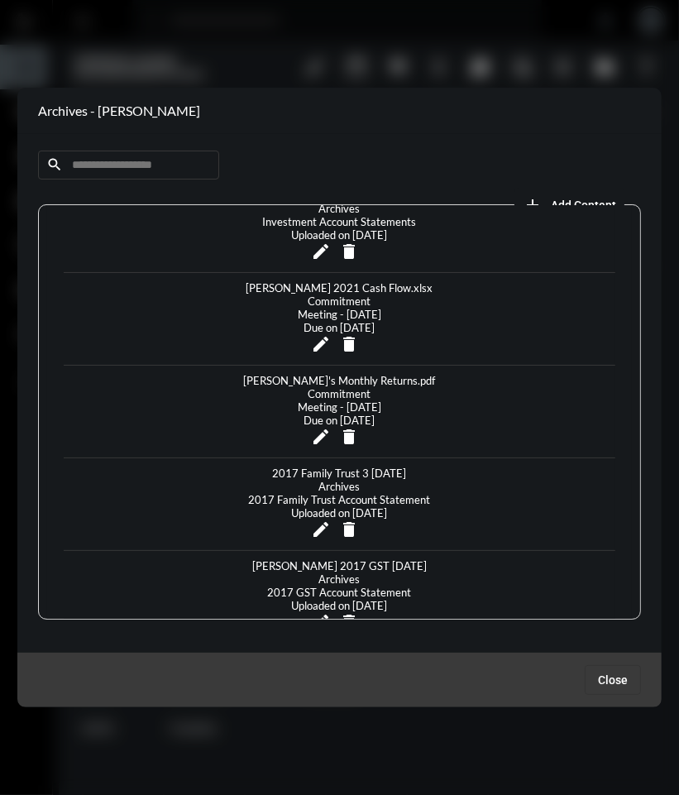
click at [463, 50] on div at bounding box center [339, 397] width 679 height 795
click at [617, 676] on span "Close" at bounding box center [613, 679] width 30 height 13
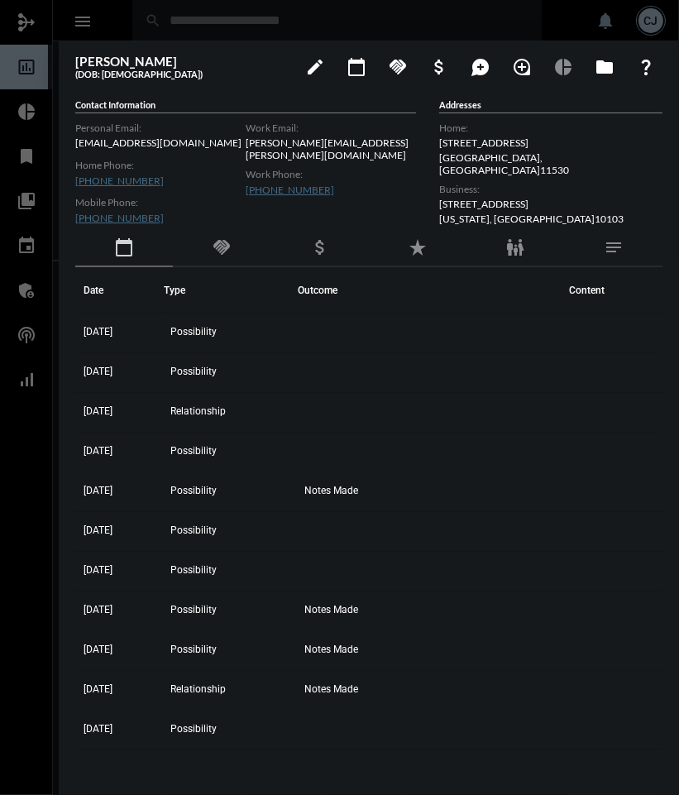
click at [289, 23] on div at bounding box center [339, 397] width 679 height 795
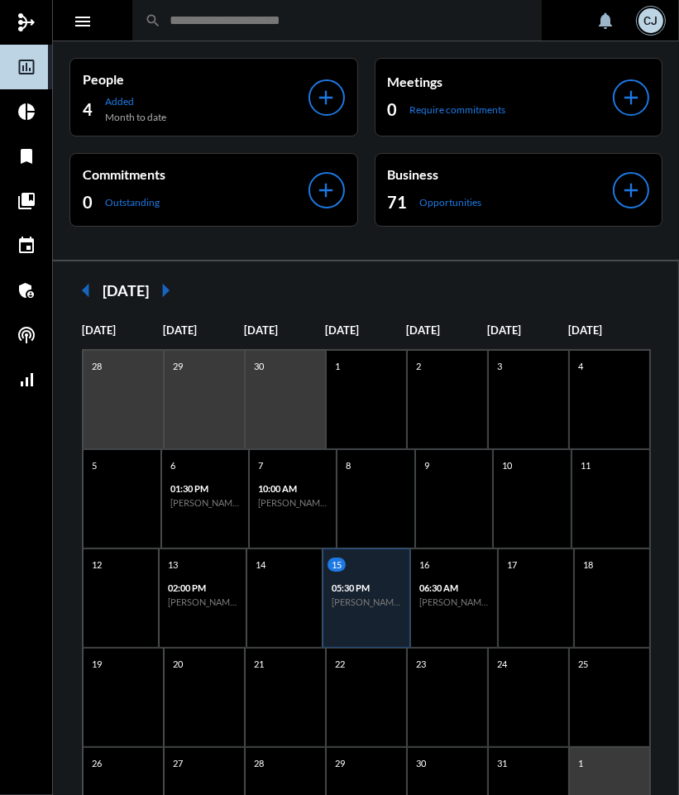
click at [289, 23] on input "text" at bounding box center [345, 20] width 368 height 14
click at [265, 25] on input "**********" at bounding box center [345, 20] width 368 height 14
type input "*"
click at [245, 34] on div "**********" at bounding box center [336, 20] width 409 height 41
drag, startPoint x: 196, startPoint y: 21, endPoint x: 128, endPoint y: 22, distance: 67.8
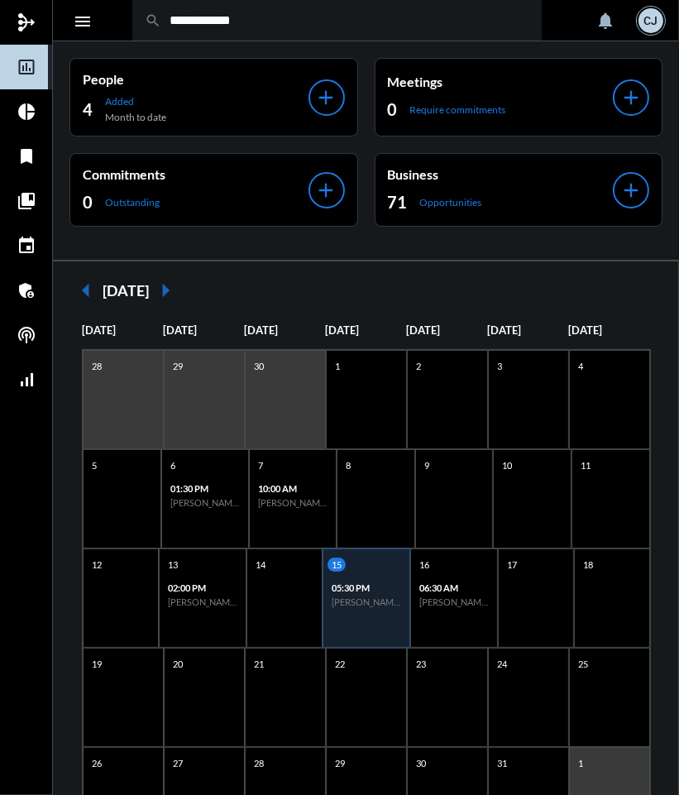
click at [128, 22] on div "**********" at bounding box center [382, 20] width 566 height 41
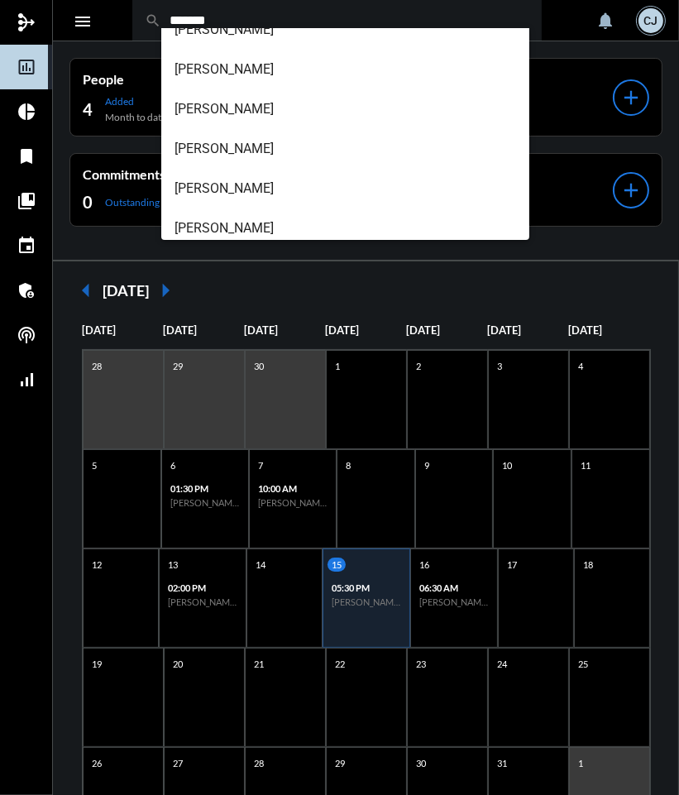
scroll to position [146, 0]
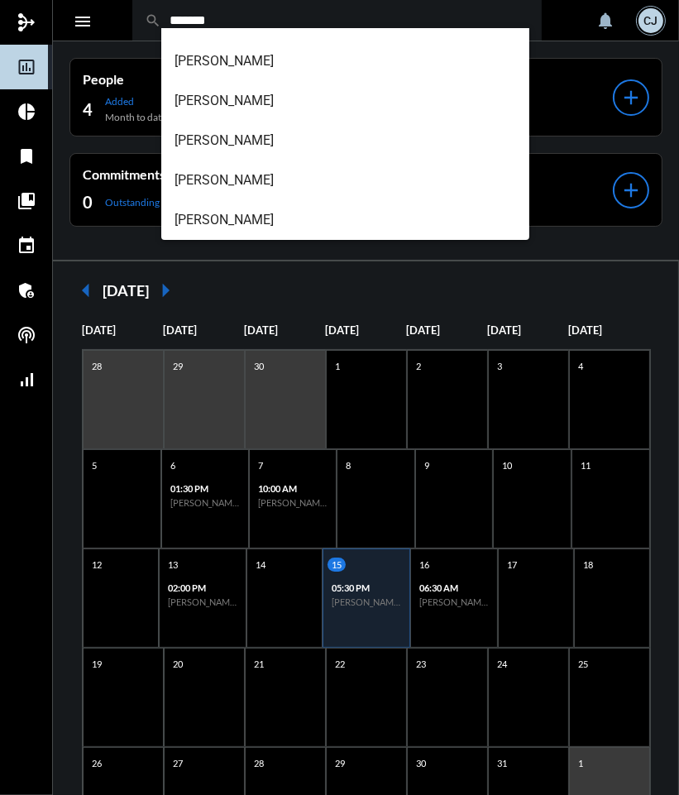
type input "*******"
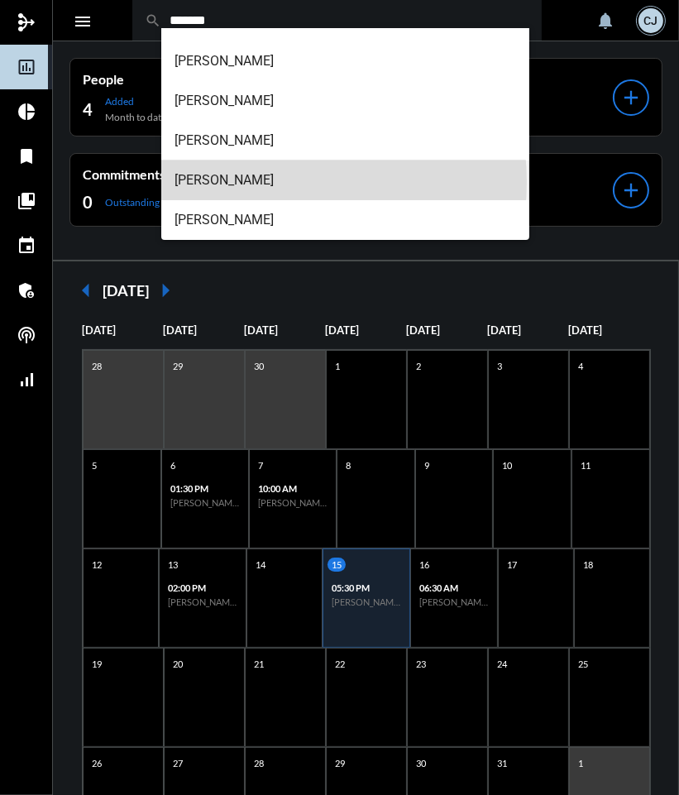
click at [258, 182] on span "[PERSON_NAME]" at bounding box center [344, 180] width 341 height 40
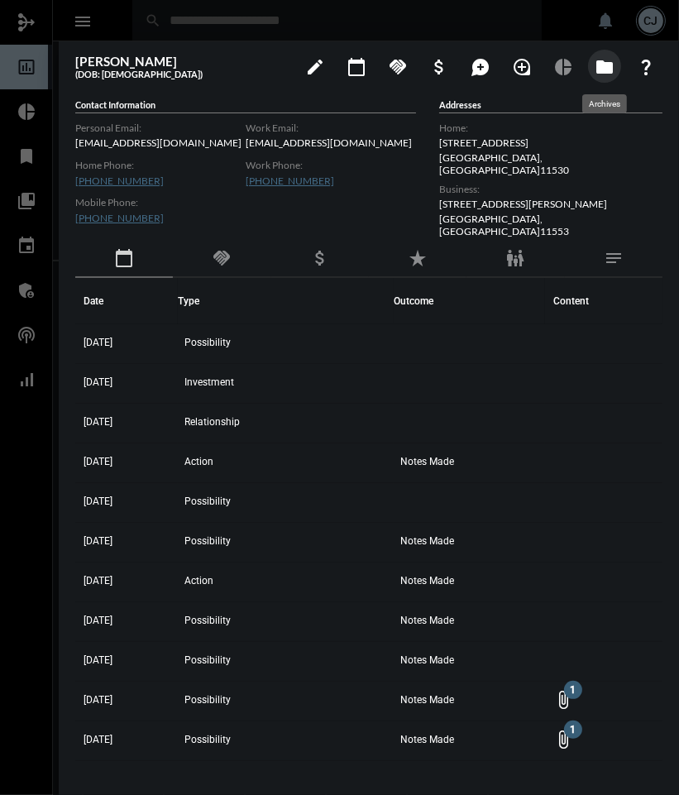
click at [606, 63] on mat-icon "folder" at bounding box center [604, 67] width 20 height 20
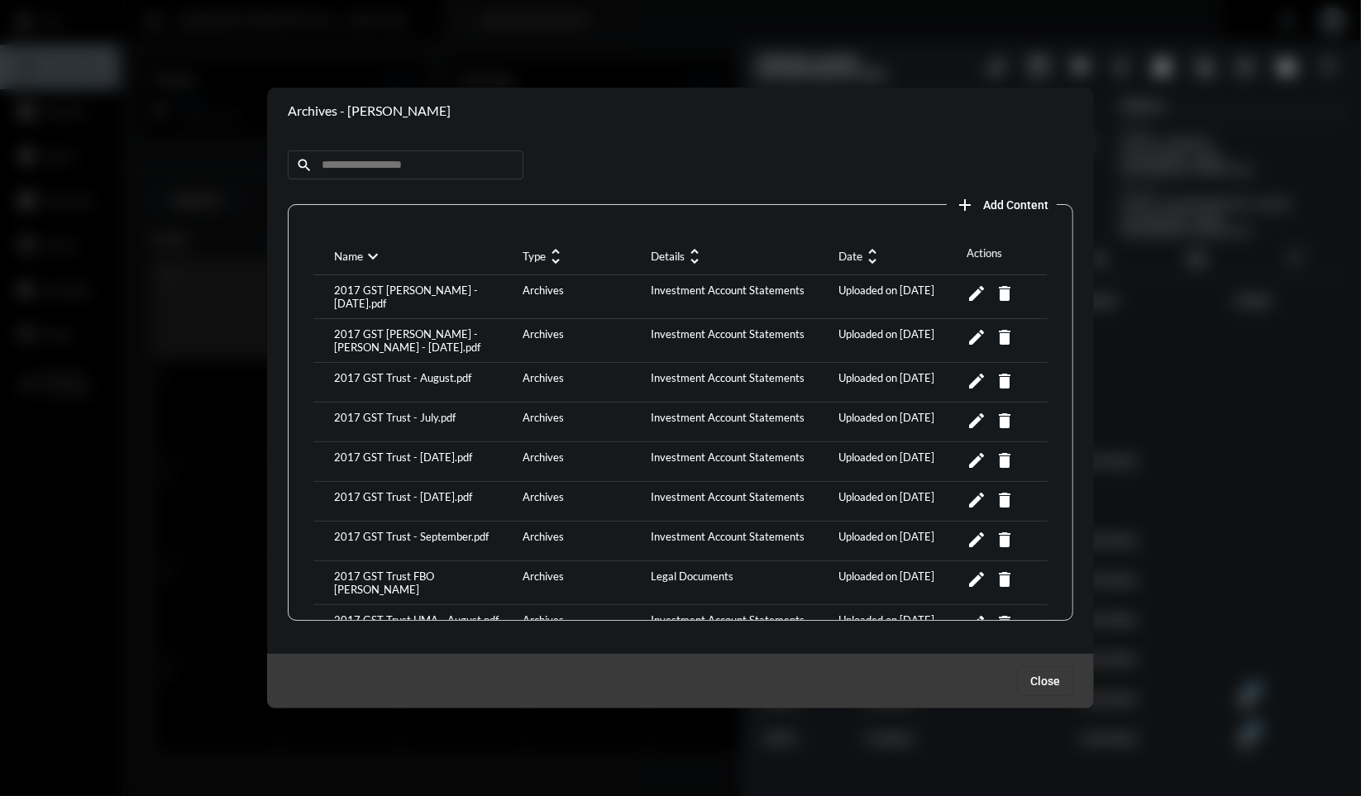
click at [871, 264] on mat-icon "unfold_more" at bounding box center [872, 256] width 20 height 20
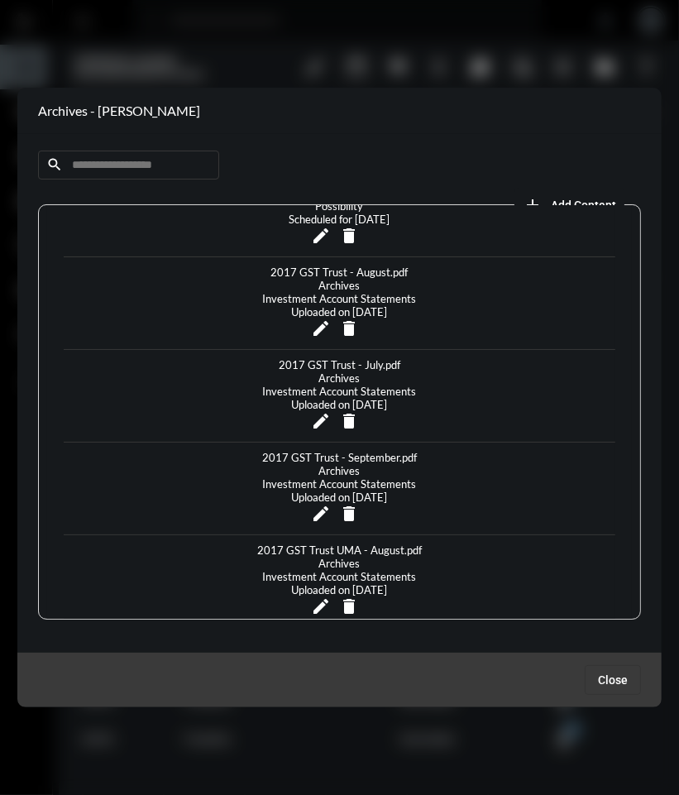
scroll to position [173, 0]
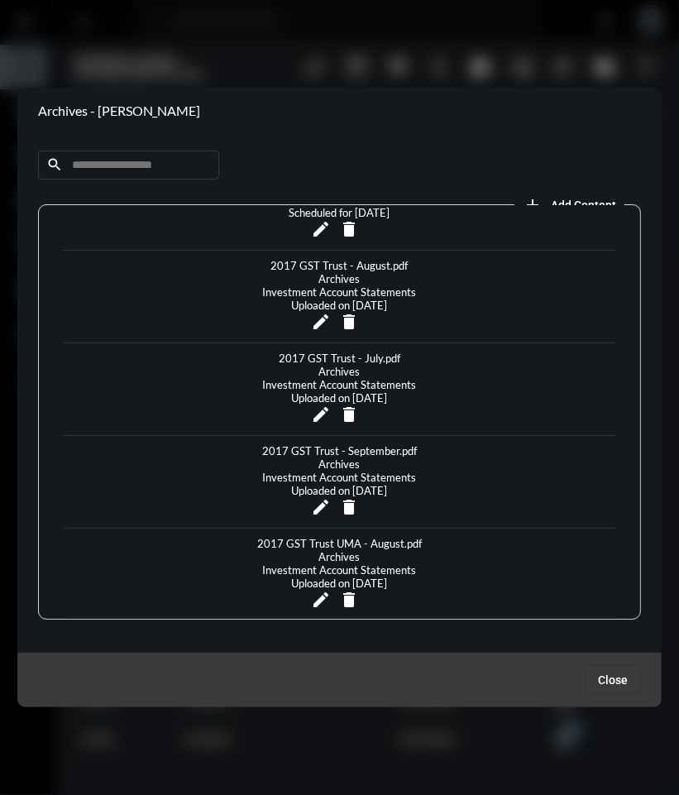
click at [387, 444] on div "2017 GST Trust - September.pdf" at bounding box center [339, 450] width 163 height 13
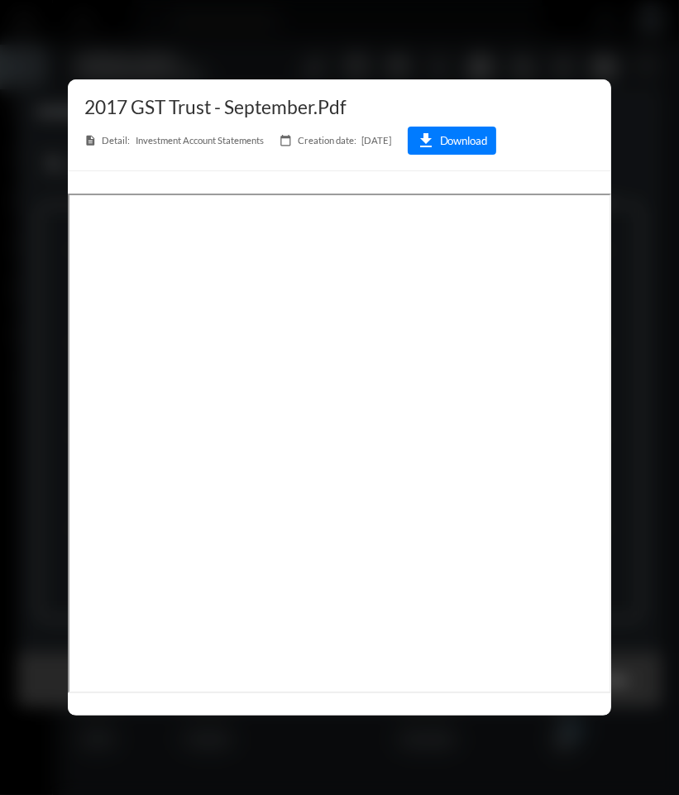
click at [398, 39] on div at bounding box center [339, 397] width 679 height 795
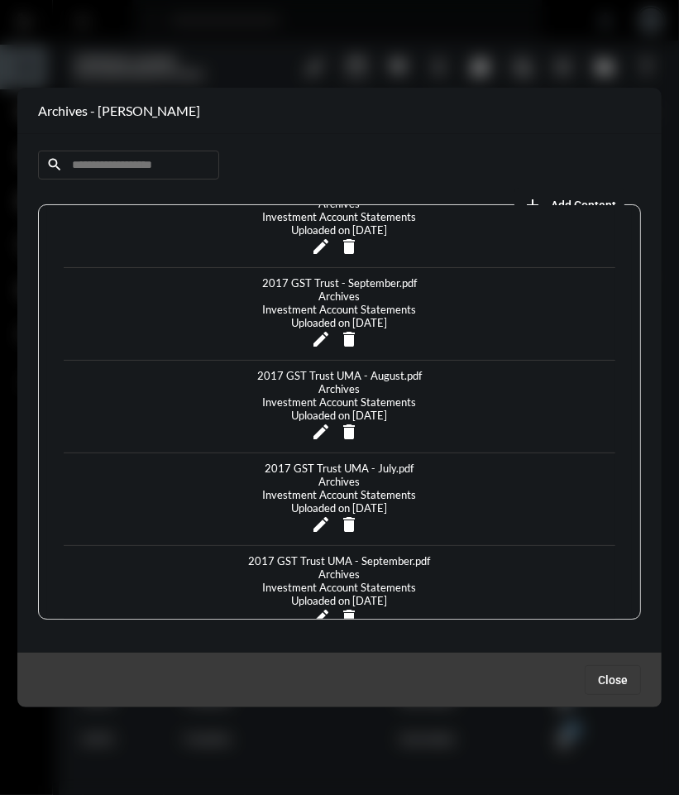
scroll to position [345, 0]
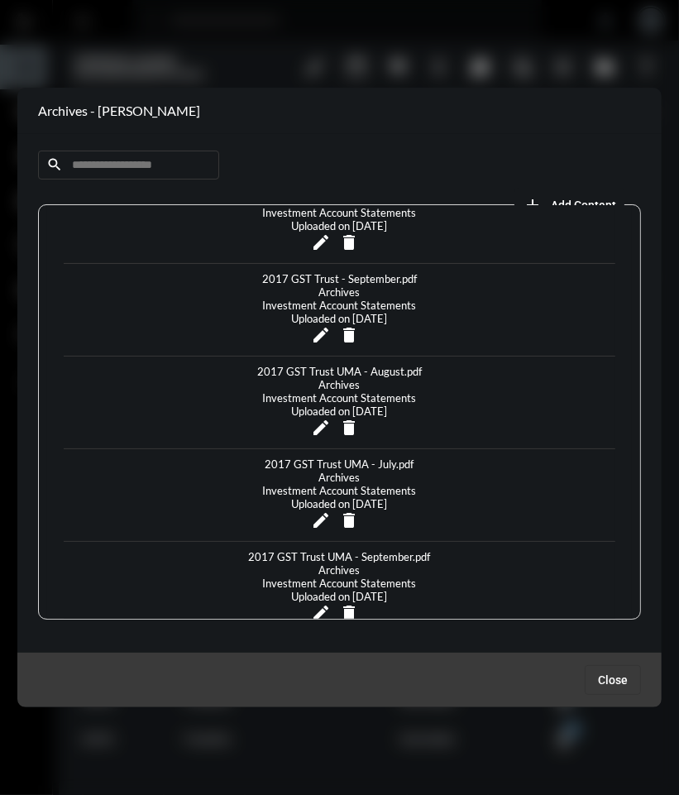
click at [391, 550] on div "2017 GST Trust UMA - September.pdf" at bounding box center [340, 556] width 190 height 13
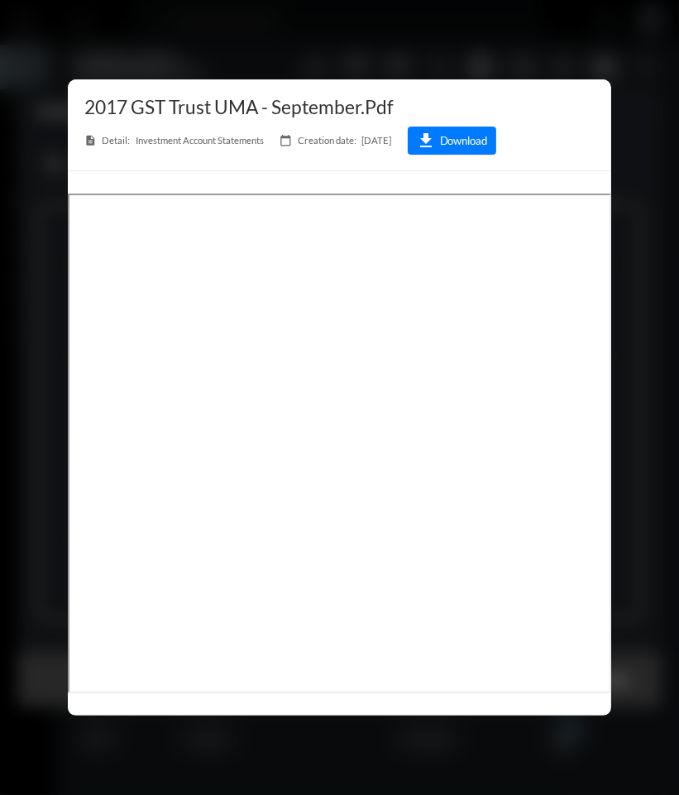
click at [292, 45] on div at bounding box center [339, 397] width 679 height 795
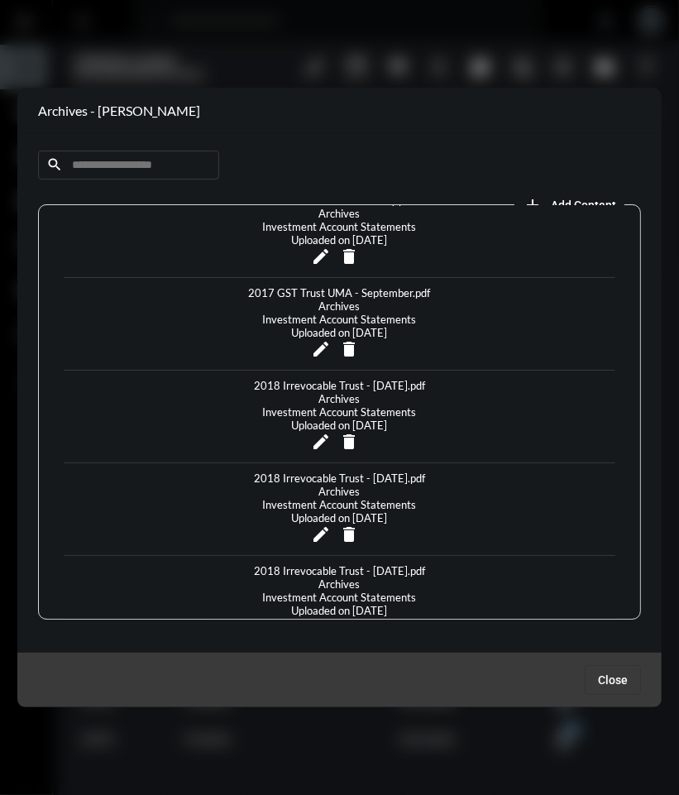
scroll to position [609, 0]
click at [334, 563] on div "2018 Irrevocable Trust - [DATE].pdf" at bounding box center [339, 569] width 179 height 13
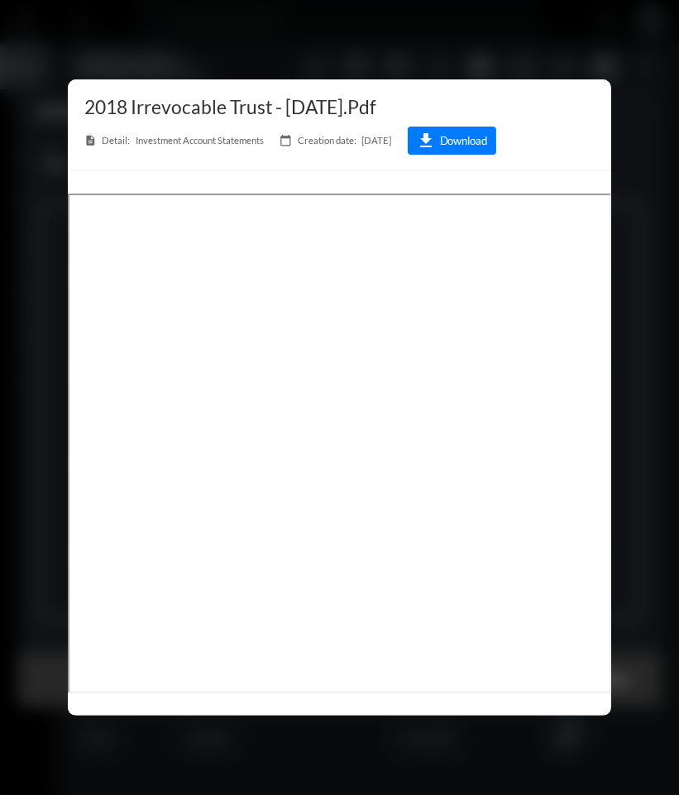
click at [574, 39] on div at bounding box center [339, 397] width 679 height 795
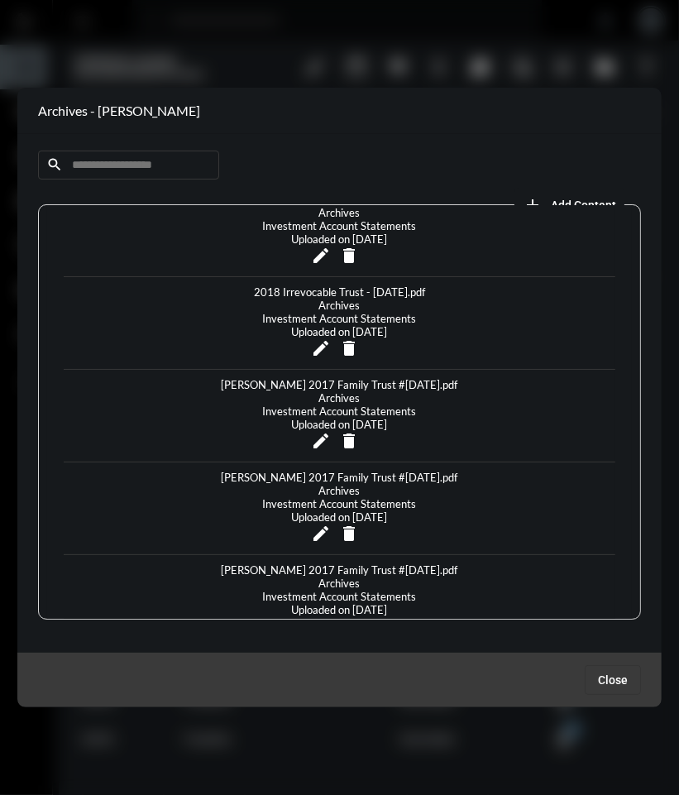
scroll to position [891, 0]
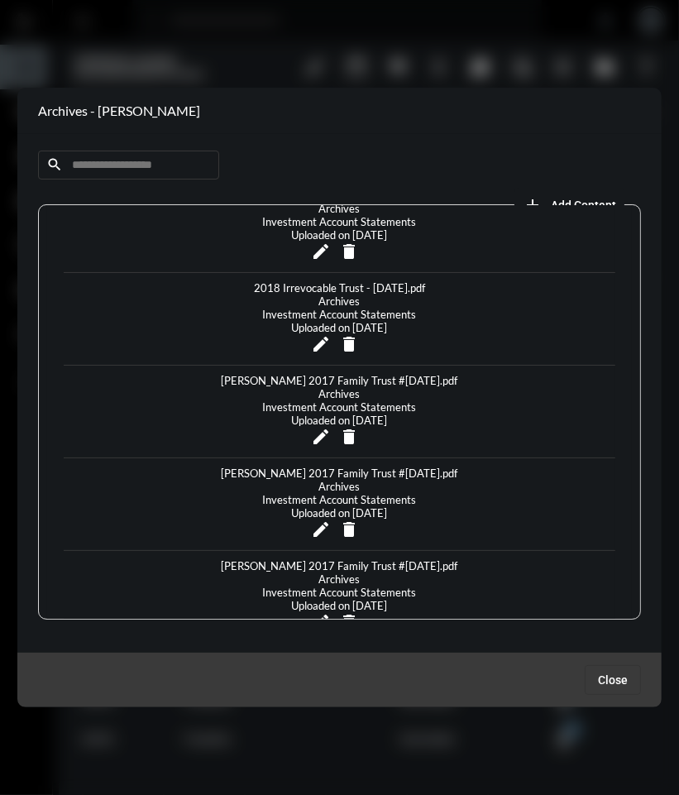
click at [384, 559] on div "[PERSON_NAME] 2017 Family Trust #[DATE].pdf" at bounding box center [339, 565] width 245 height 13
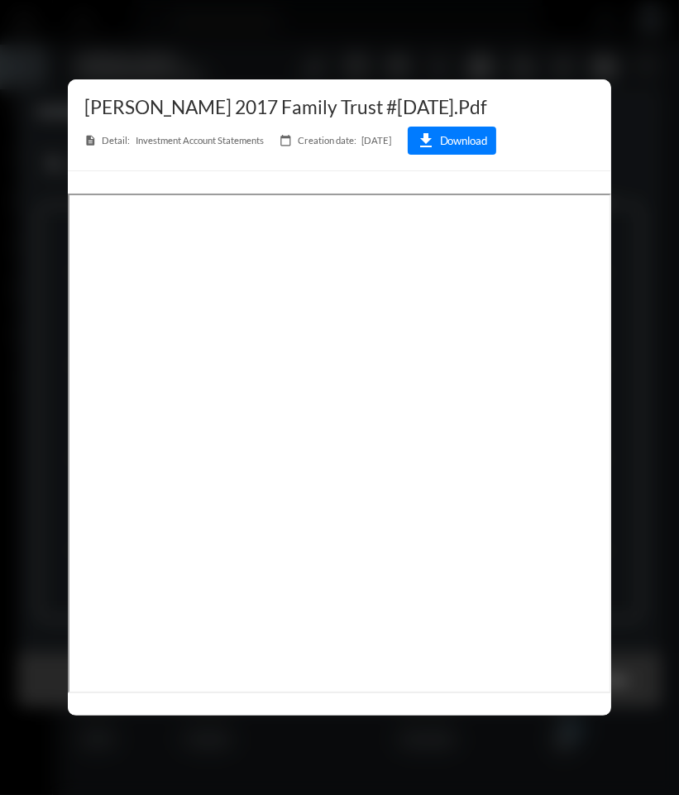
click at [412, 42] on div at bounding box center [339, 397] width 679 height 795
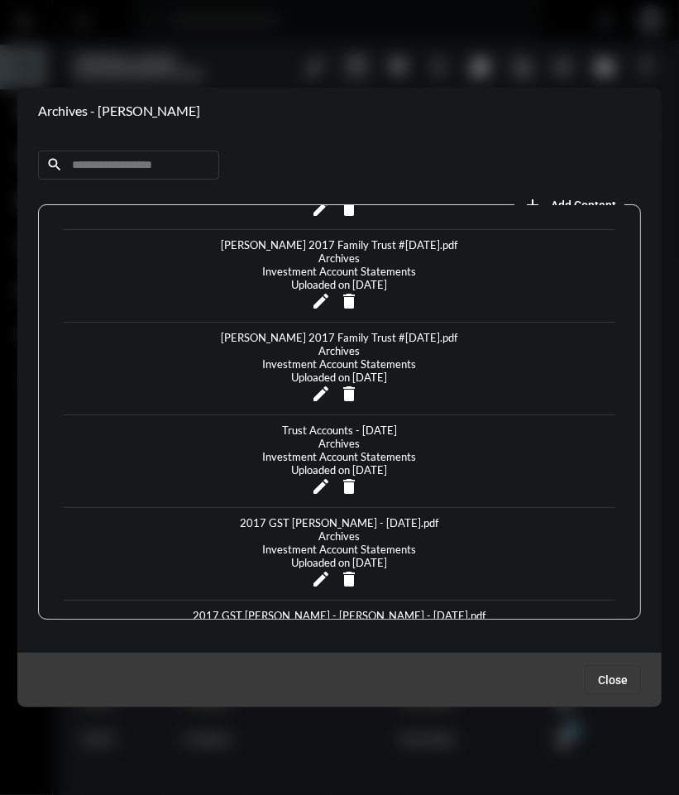
scroll to position [1146, 0]
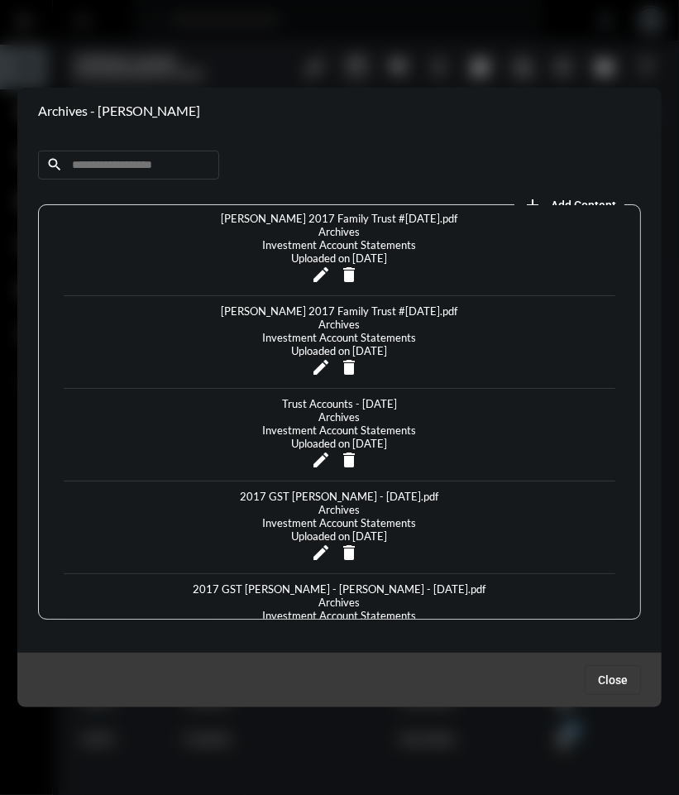
click at [447, 54] on div at bounding box center [339, 397] width 679 height 795
click at [605, 678] on span "Close" at bounding box center [613, 679] width 30 height 13
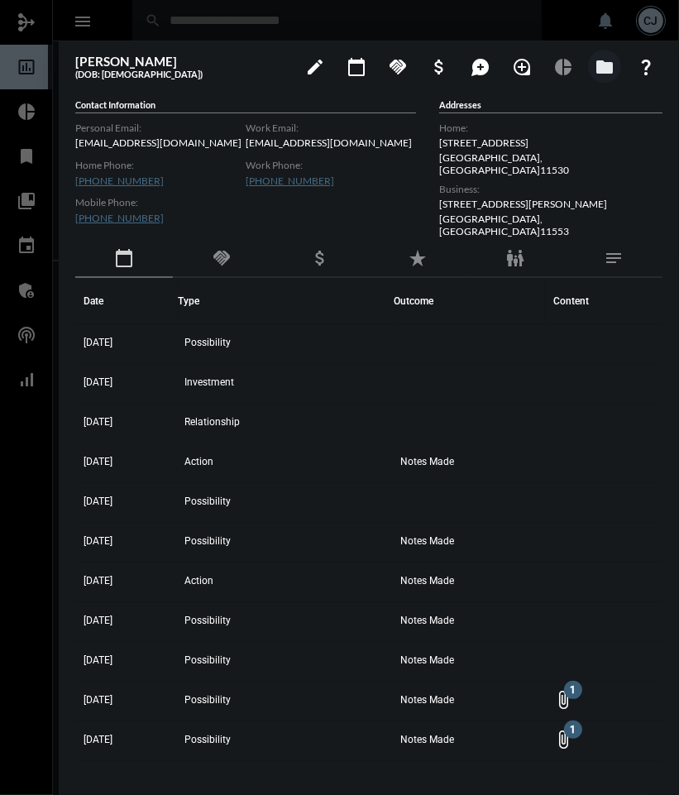
click at [433, 29] on div at bounding box center [339, 397] width 679 height 795
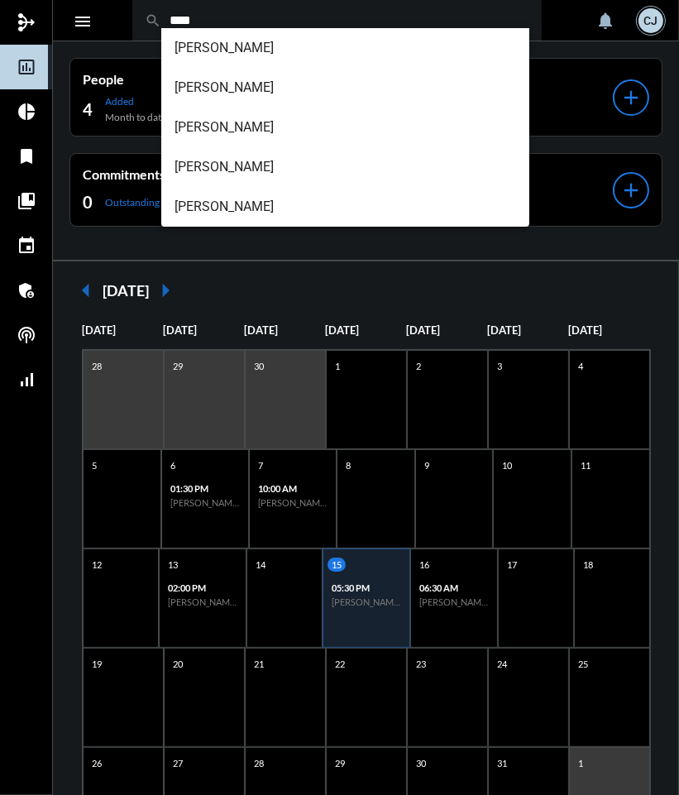
type input "****"
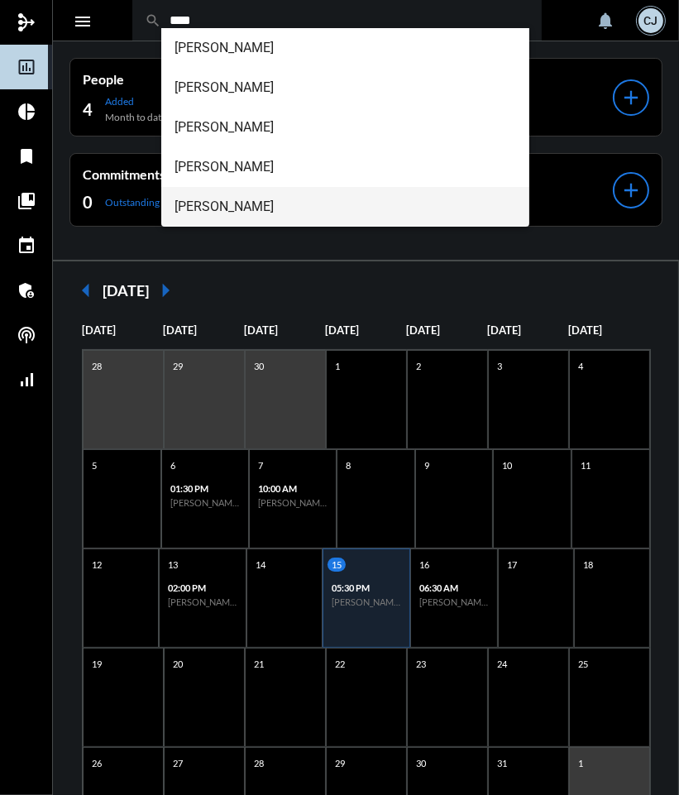
click at [255, 206] on span "[PERSON_NAME]" at bounding box center [344, 207] width 341 height 40
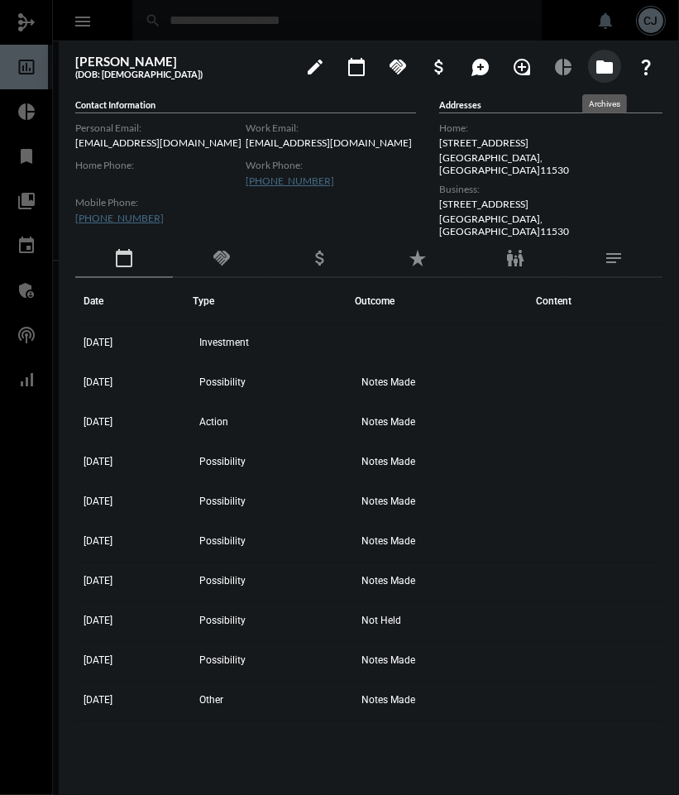
click at [602, 77] on button "folder" at bounding box center [604, 66] width 33 height 33
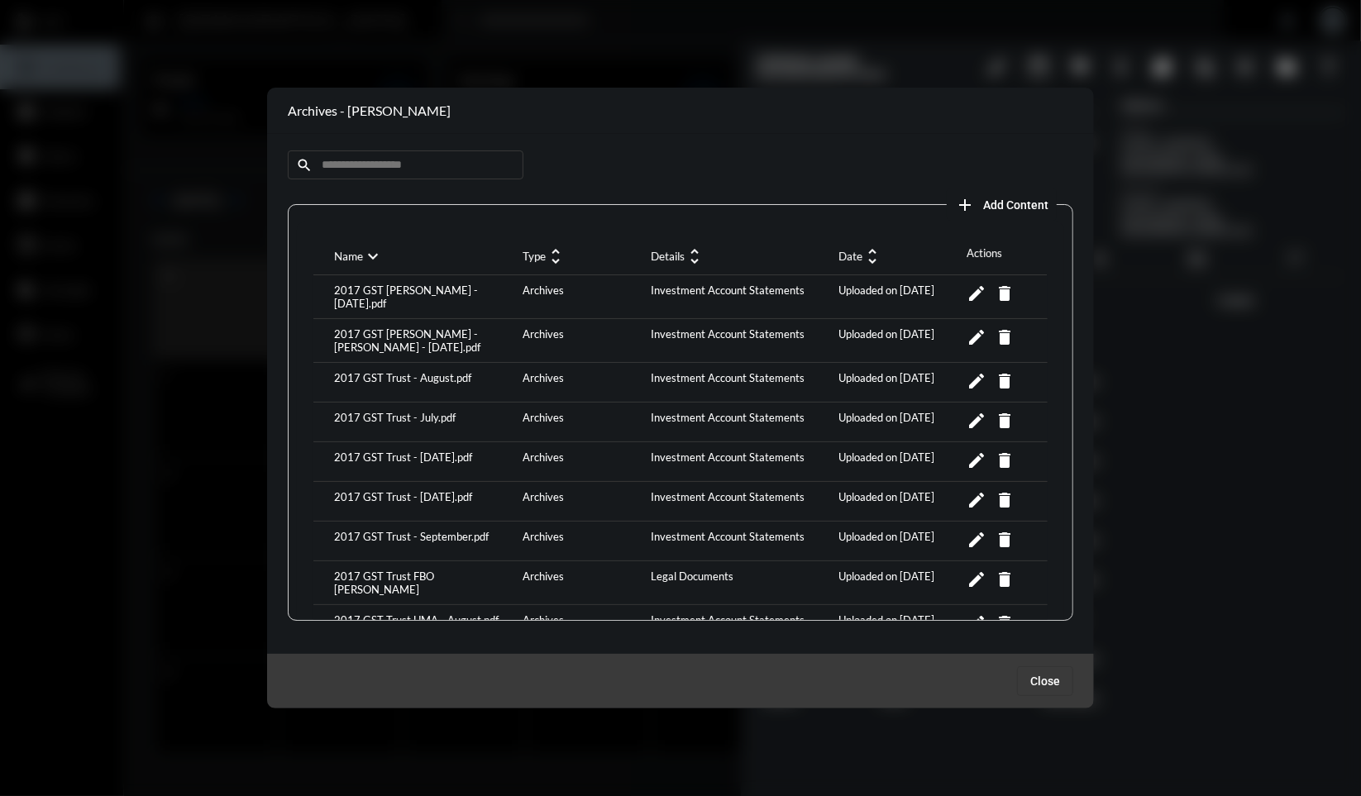
click at [871, 263] on mat-icon "unfold_more" at bounding box center [872, 256] width 20 height 20
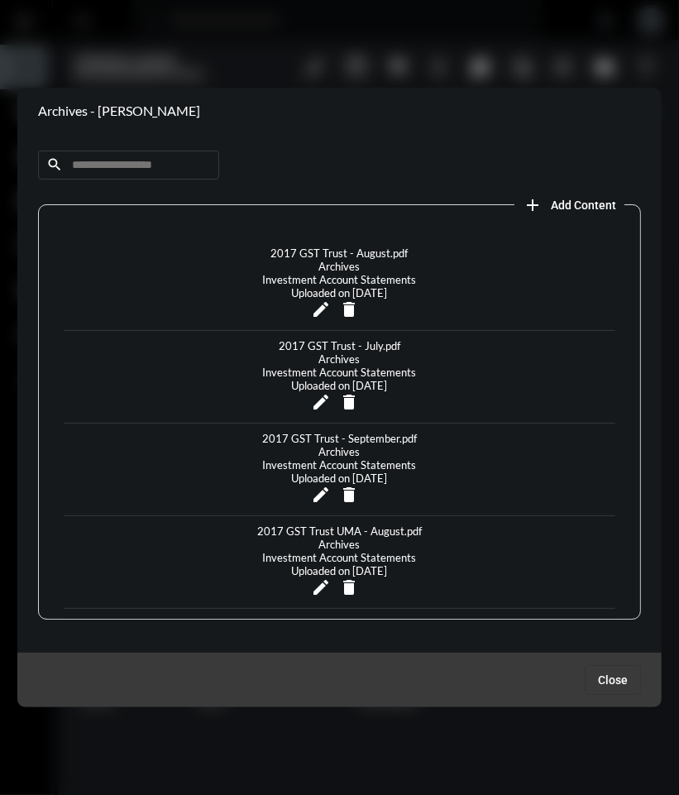
click at [378, 432] on div "2017 GST Trust - September.pdf" at bounding box center [339, 438] width 163 height 13
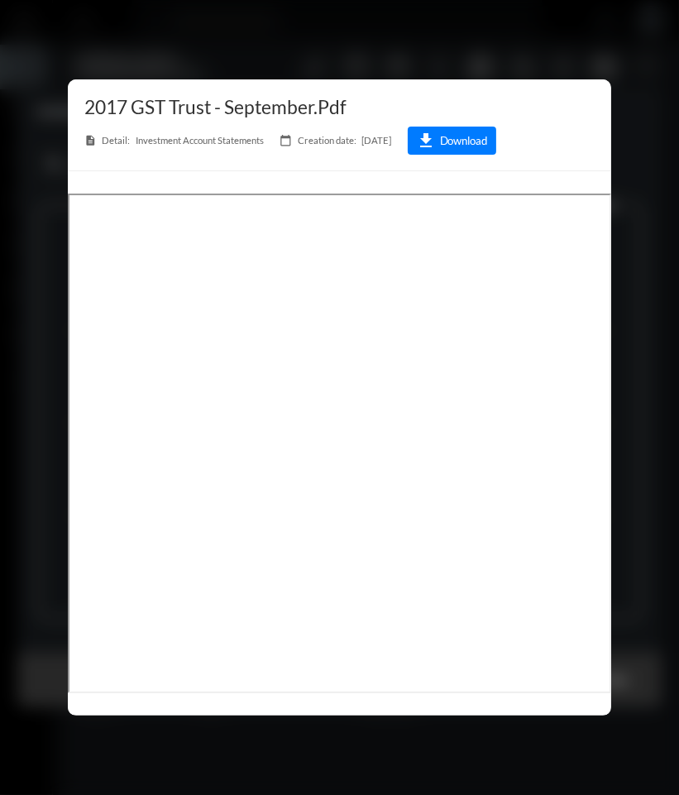
click at [394, 45] on div at bounding box center [339, 397] width 679 height 795
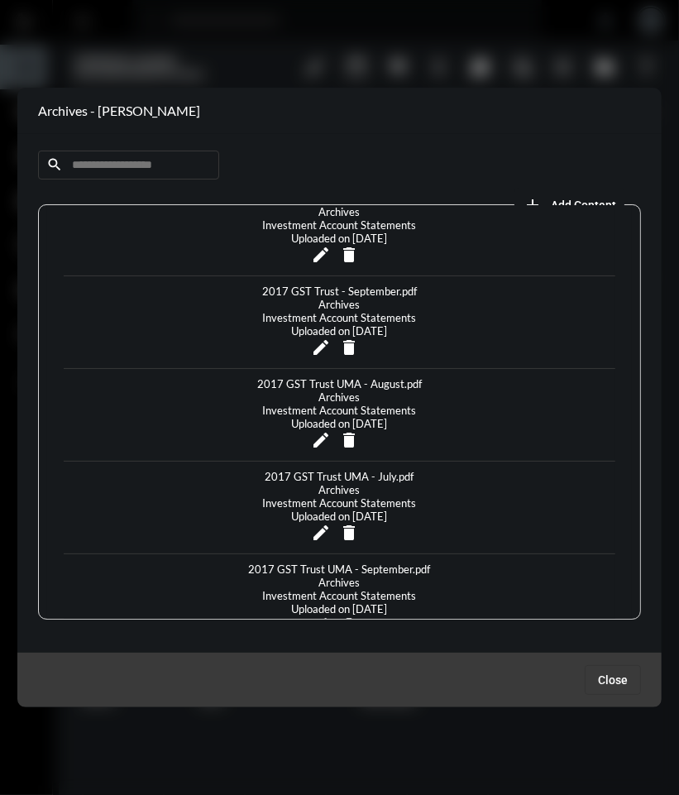
scroll to position [152, 0]
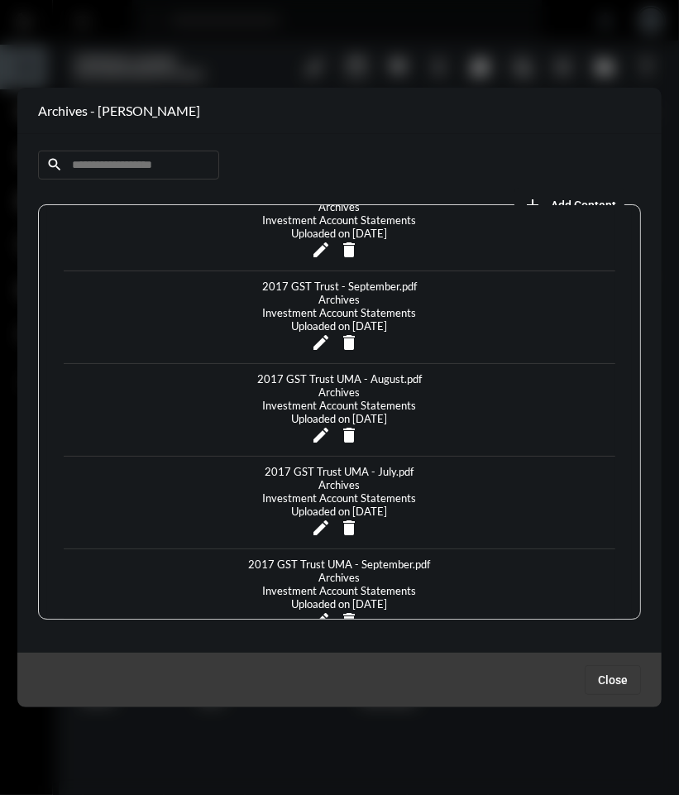
click at [371, 557] on div "2017 GST Trust UMA - September.pdf" at bounding box center [340, 563] width 190 height 13
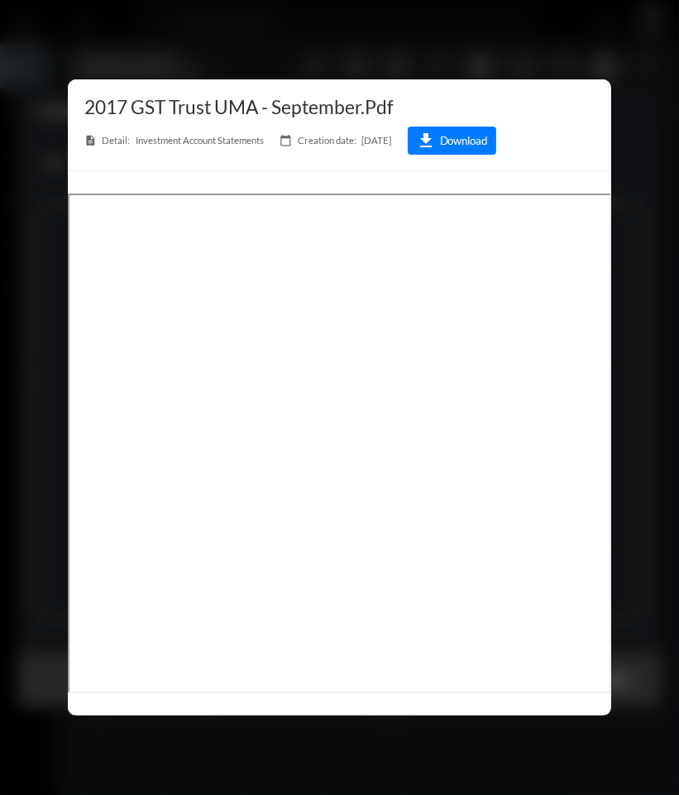
drag, startPoint x: 318, startPoint y: 16, endPoint x: 321, endPoint y: 42, distance: 26.6
click at [318, 16] on div at bounding box center [339, 397] width 679 height 795
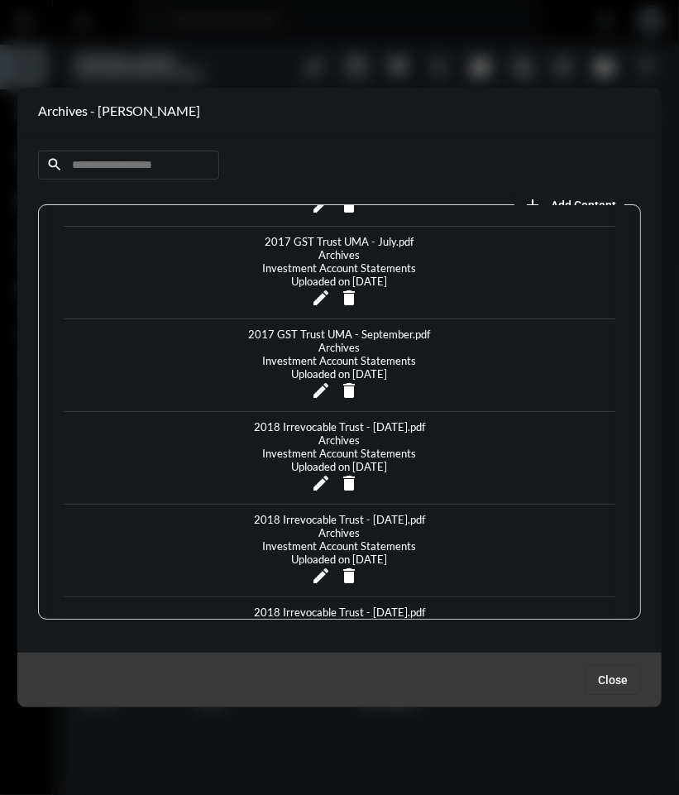
scroll to position [501, 0]
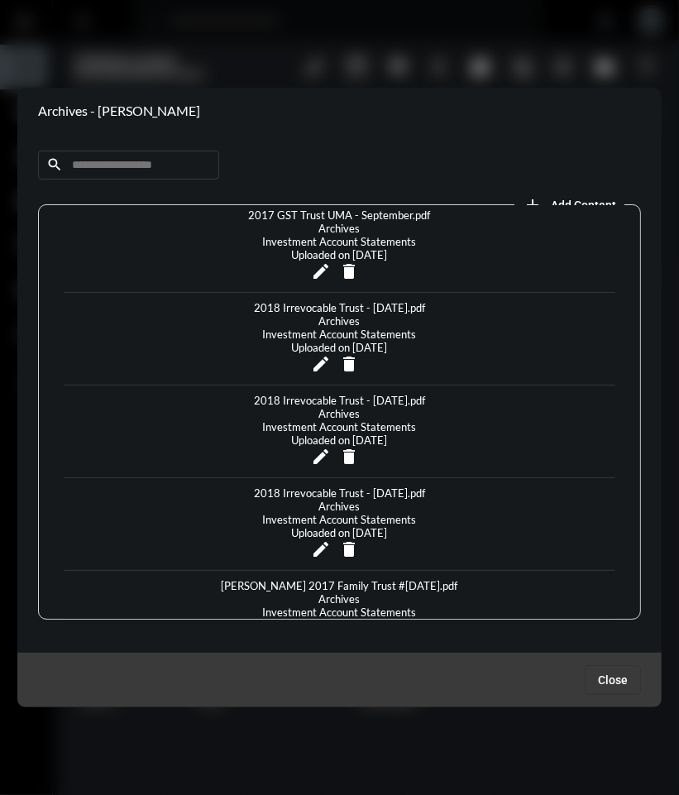
click at [344, 486] on div "2018 Irrevocable Trust - [DATE].pdf" at bounding box center [339, 492] width 179 height 13
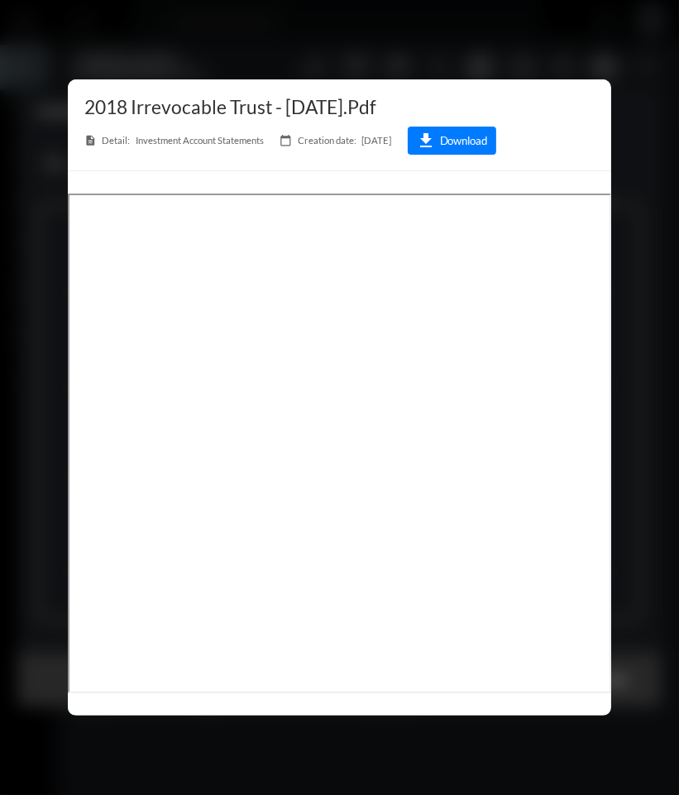
click at [302, 54] on div at bounding box center [339, 397] width 679 height 795
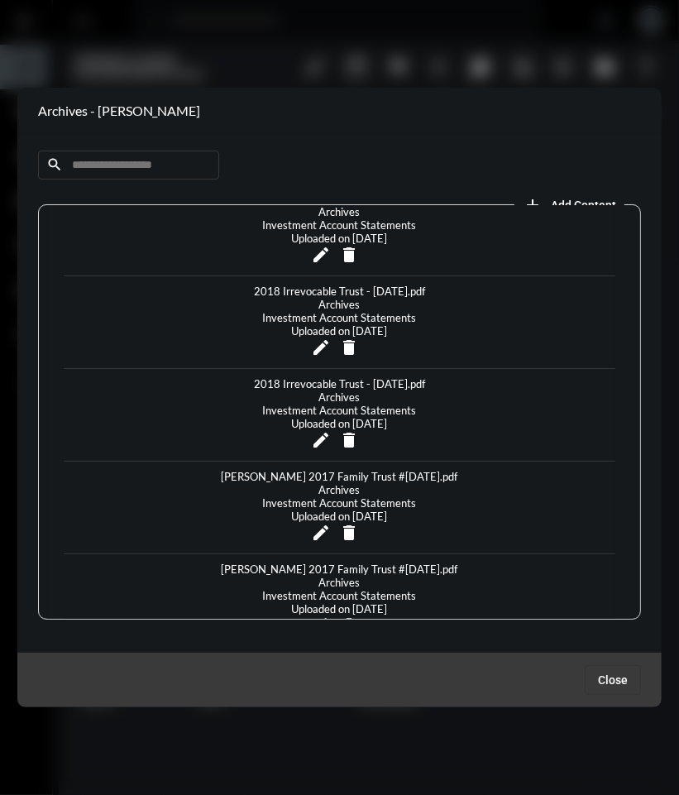
scroll to position [779, 0]
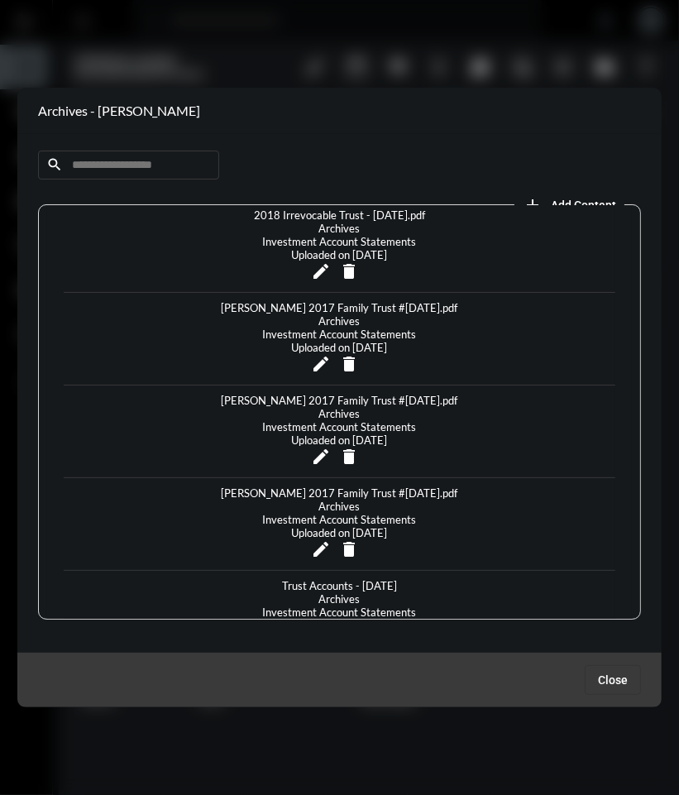
click at [378, 486] on div "[PERSON_NAME] 2017 Family Trust #[DATE].pdf" at bounding box center [339, 492] width 245 height 13
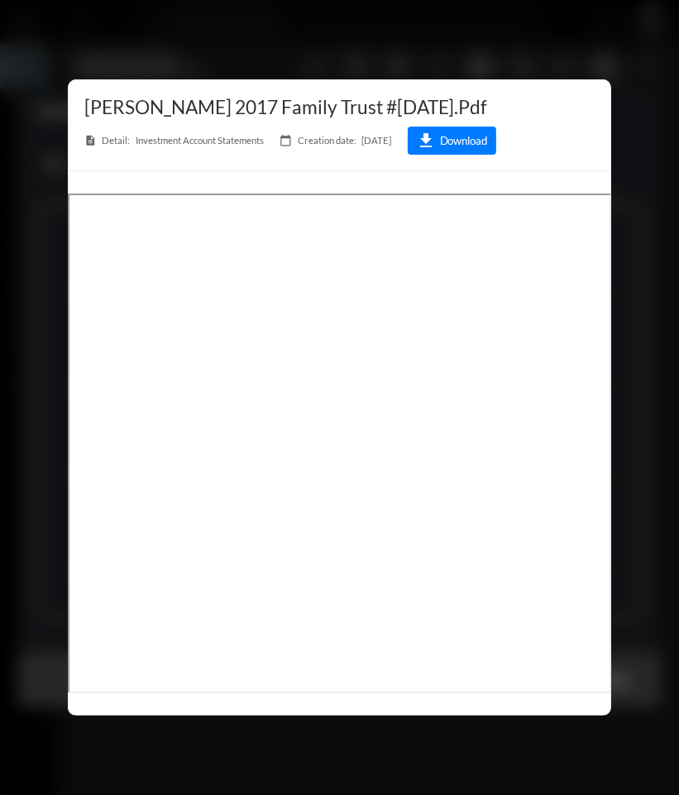
click at [179, 59] on div at bounding box center [339, 397] width 679 height 795
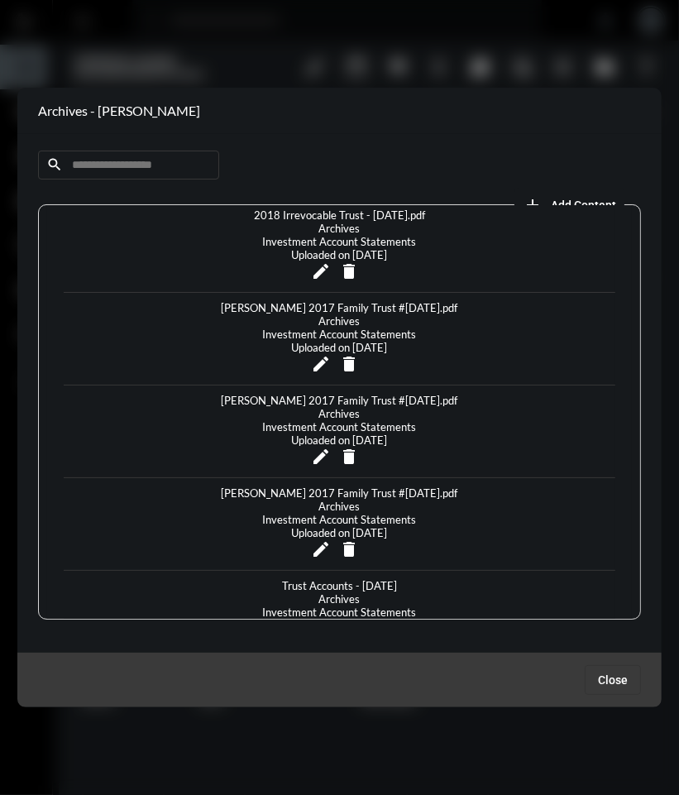
click at [241, 65] on div at bounding box center [339, 397] width 679 height 795
click at [614, 680] on span "Close" at bounding box center [613, 679] width 30 height 13
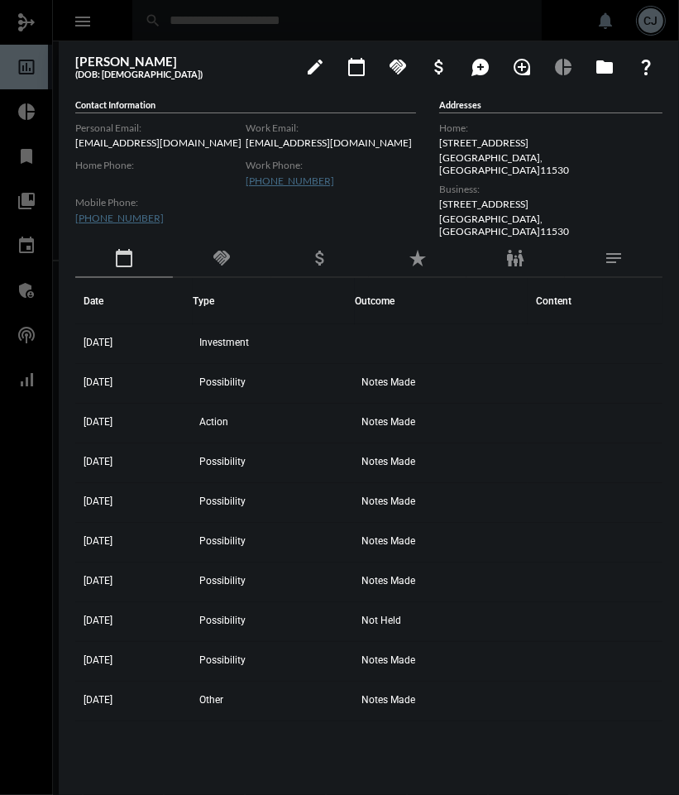
click at [255, 26] on div at bounding box center [339, 397] width 679 height 795
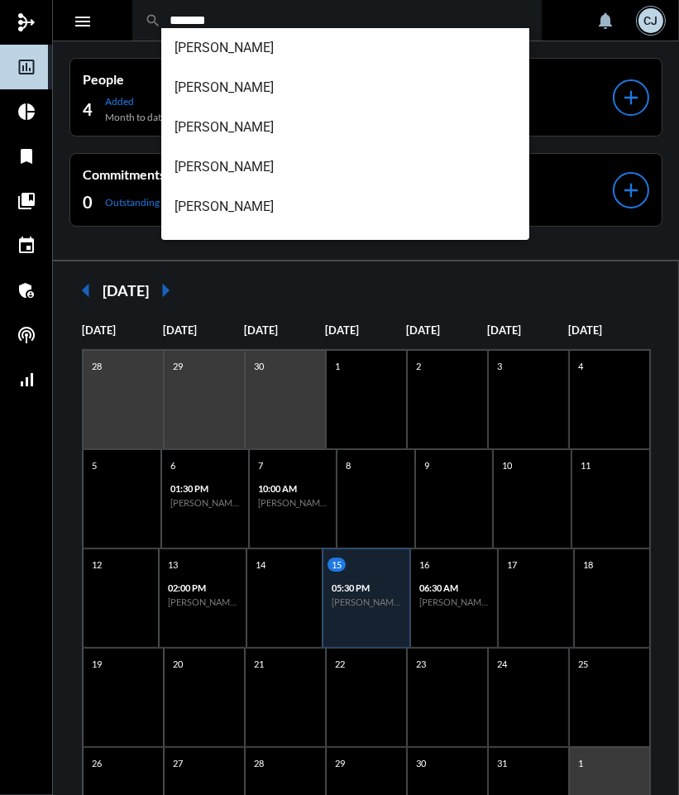
type input "*******"
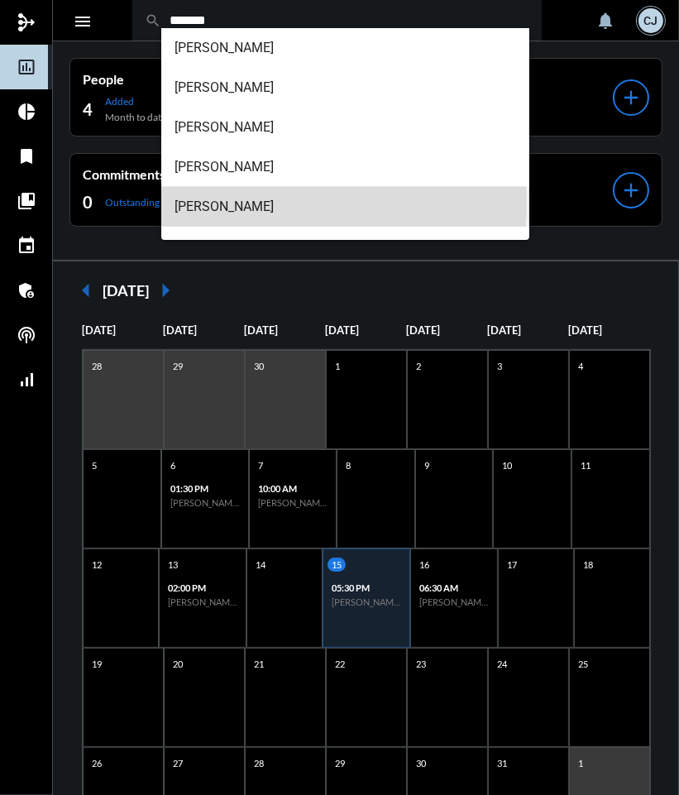
click at [212, 203] on span "[PERSON_NAME]" at bounding box center [344, 207] width 341 height 40
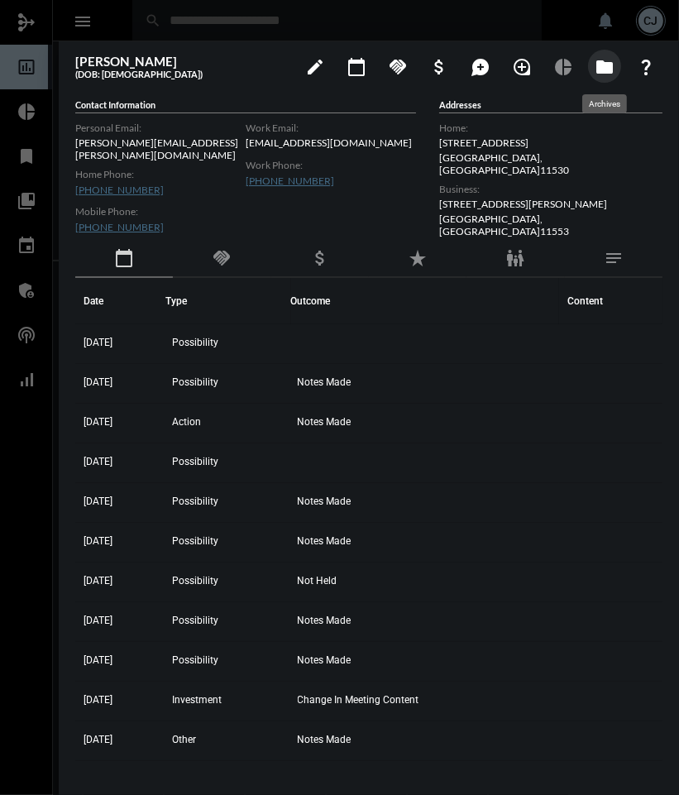
click at [605, 63] on mat-icon "folder" at bounding box center [604, 67] width 20 height 20
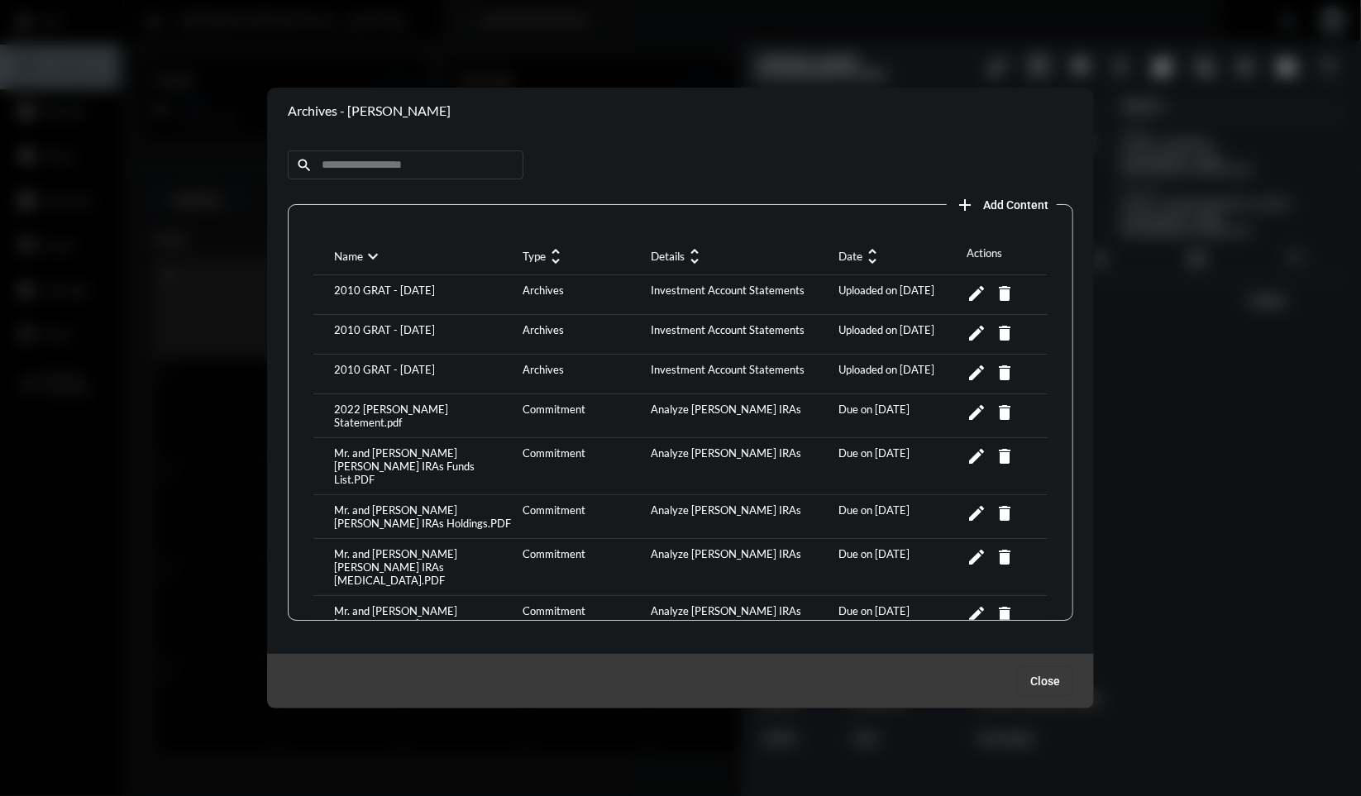
click at [867, 260] on mat-icon "unfold_more" at bounding box center [872, 256] width 20 height 20
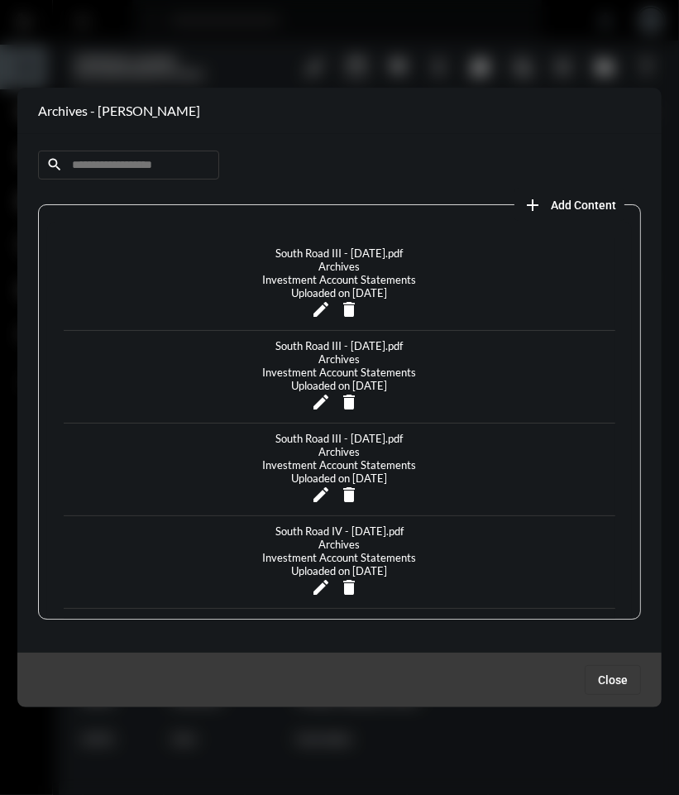
click at [351, 432] on div "South Road III - [DATE].pdf" at bounding box center [340, 438] width 136 height 13
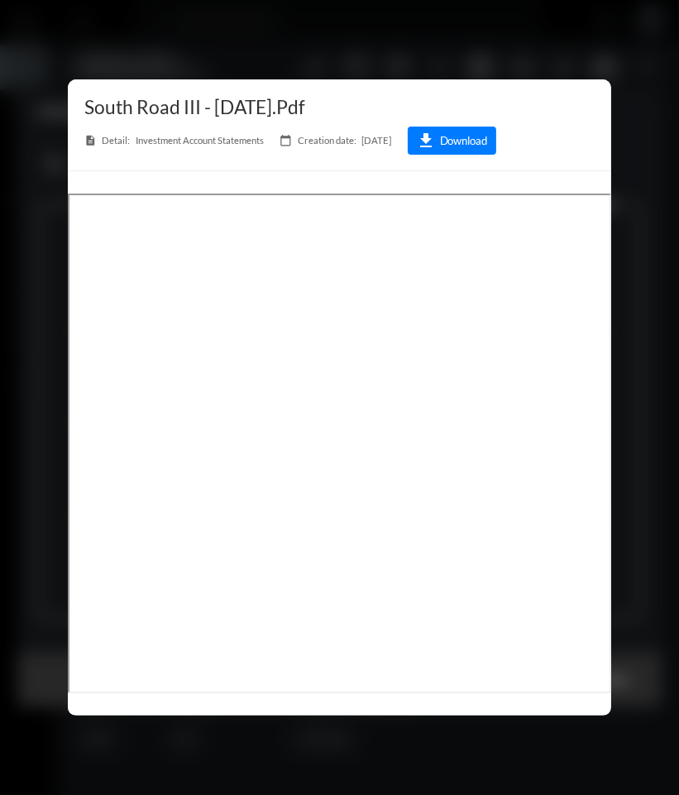
click at [389, 61] on div at bounding box center [339, 397] width 679 height 795
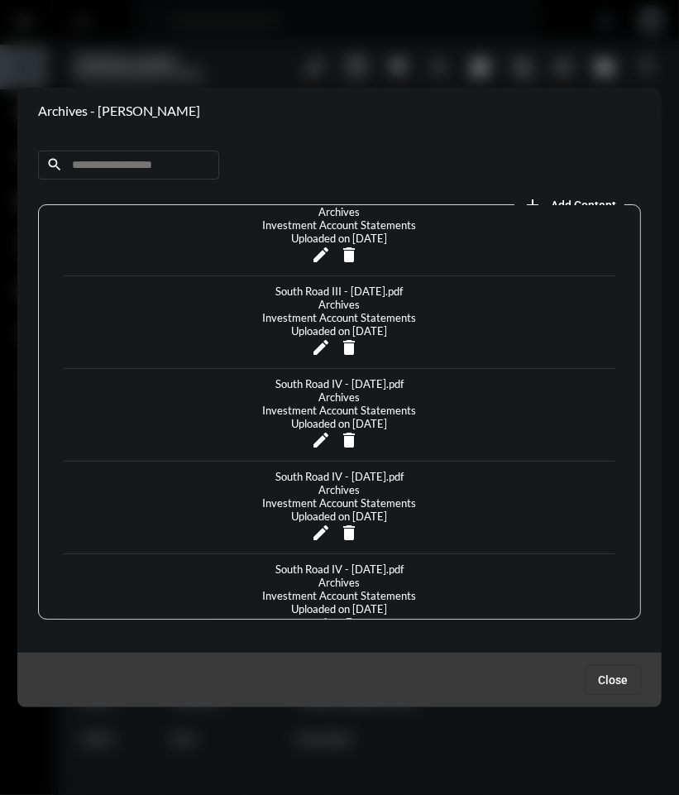
scroll to position [154, 0]
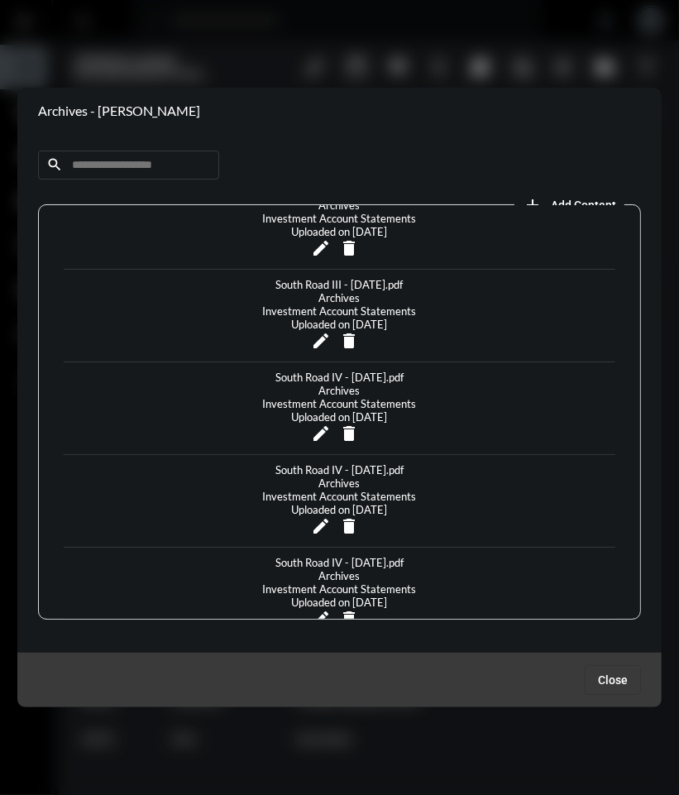
click at [360, 556] on div "South Road IV - [DATE].pdf" at bounding box center [339, 562] width 136 height 13
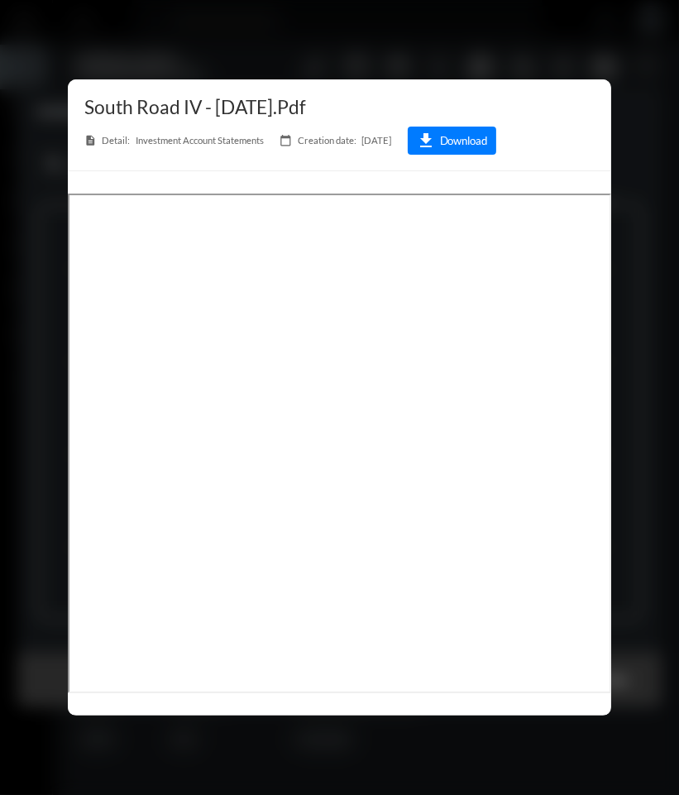
click at [160, 44] on div at bounding box center [339, 397] width 679 height 795
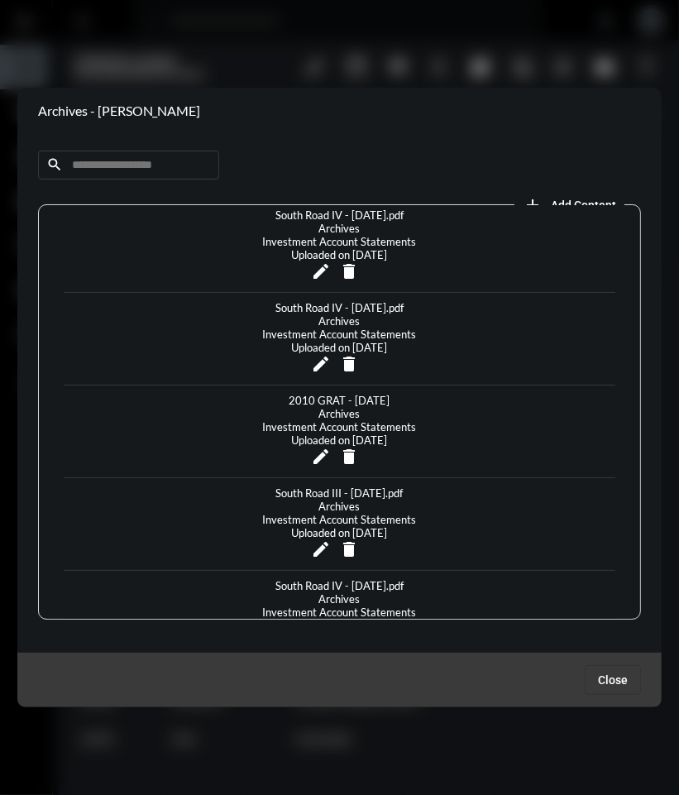
scroll to position [481, 0]
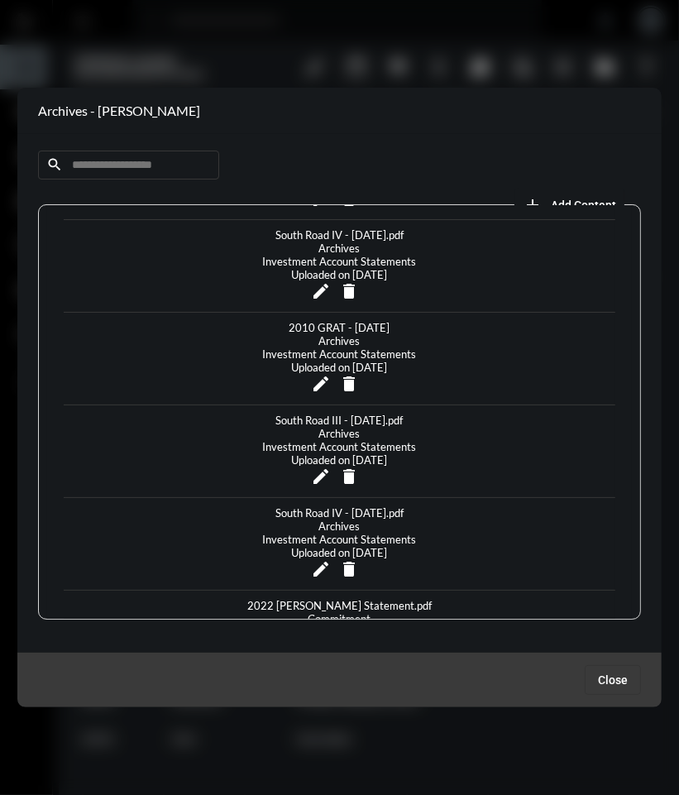
click at [375, 47] on div at bounding box center [339, 397] width 679 height 795
click at [616, 679] on span "Close" at bounding box center [613, 679] width 30 height 13
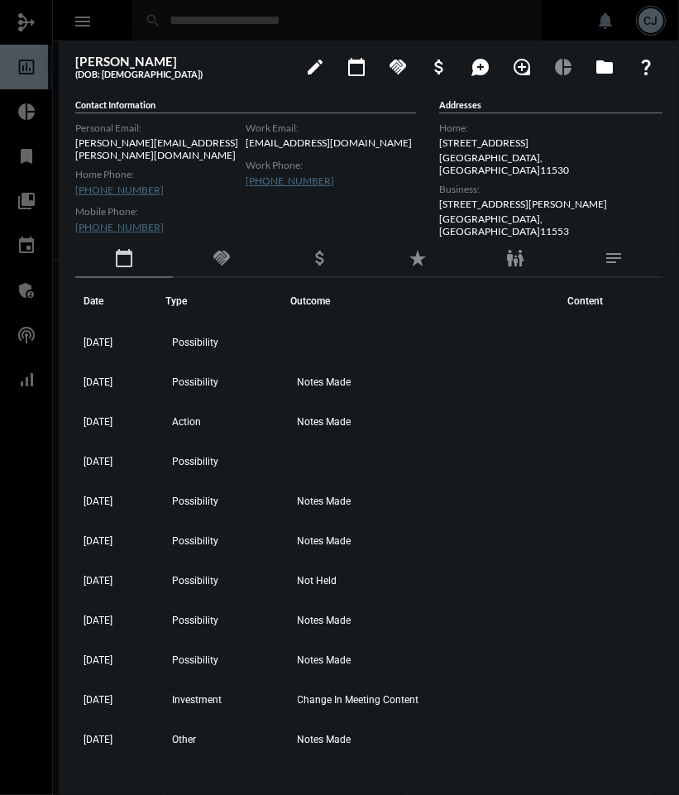
click at [375, 15] on div at bounding box center [339, 397] width 679 height 795
